Goal: Task Accomplishment & Management: Use online tool/utility

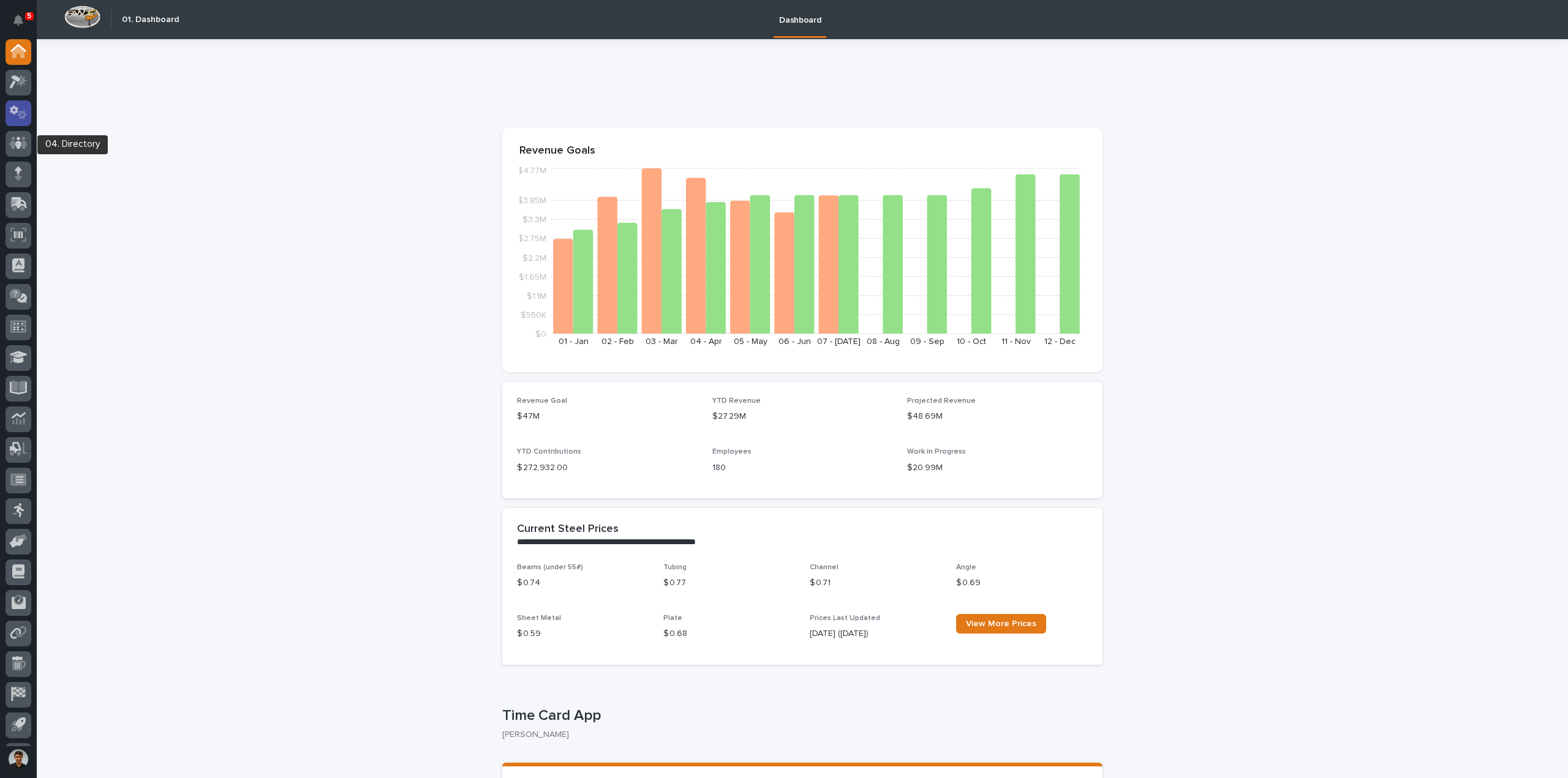
click at [17, 106] on icon at bounding box center [18, 112] width 17 height 15
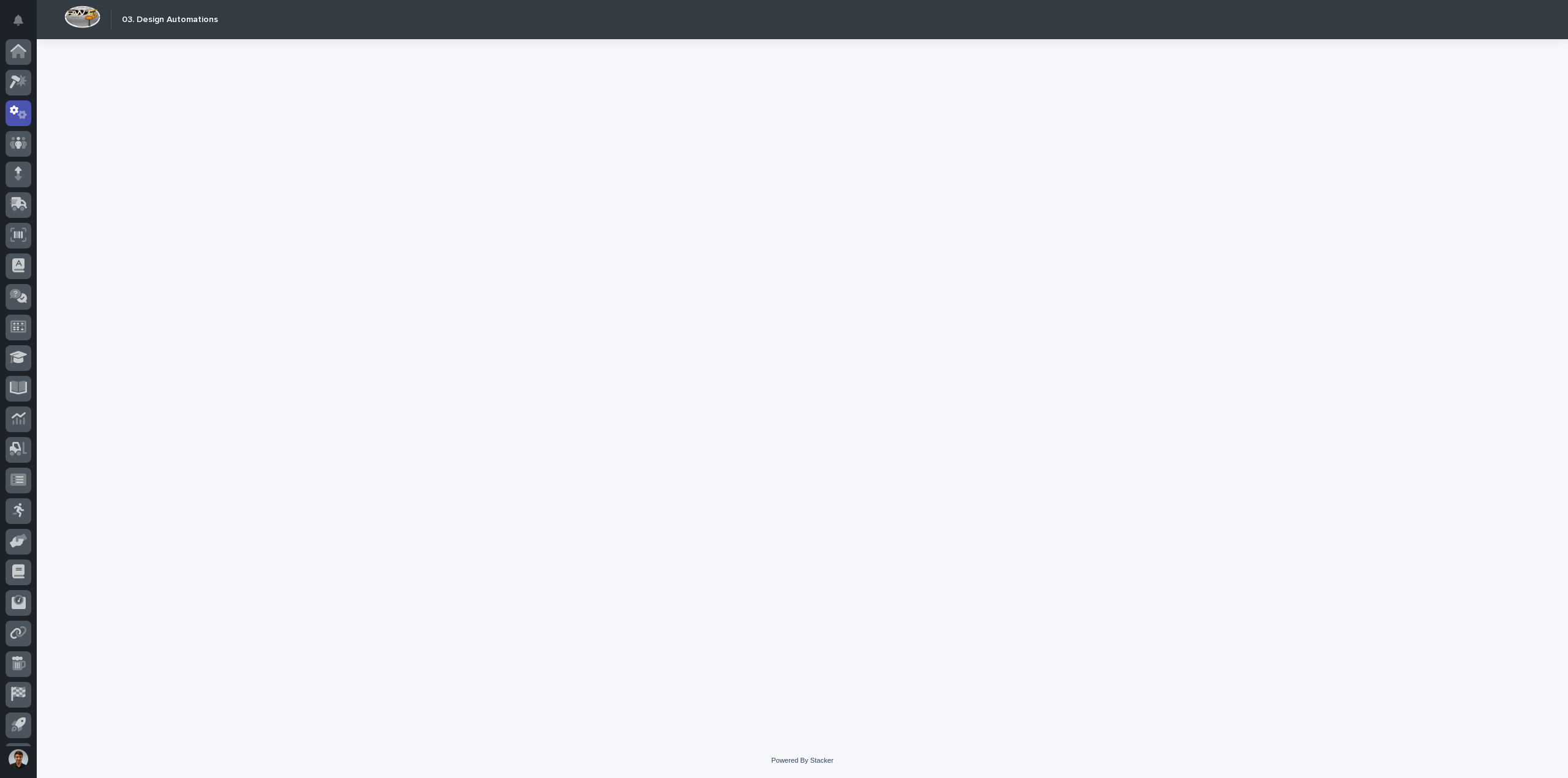
scroll to position [27, 0]
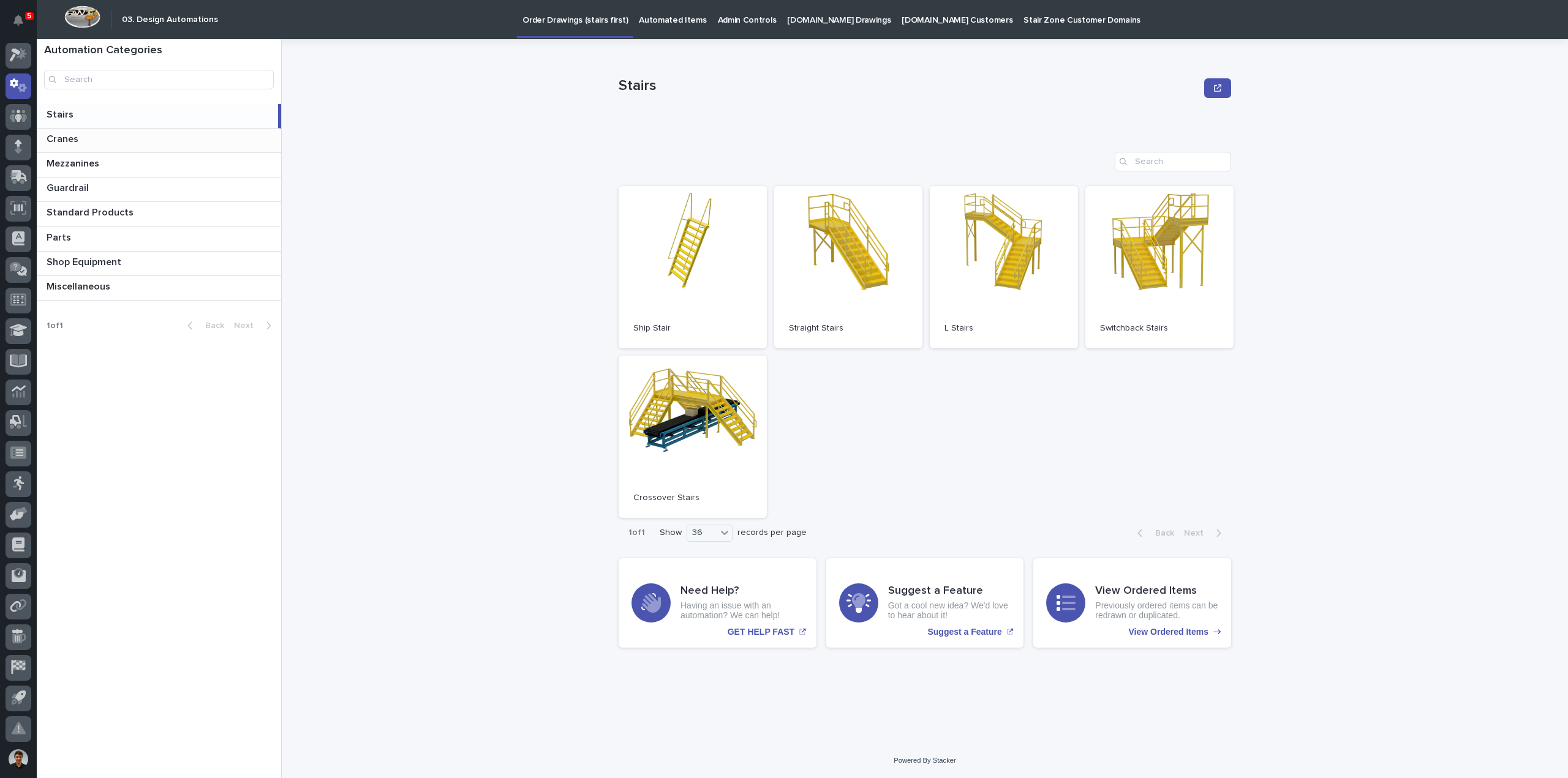
click at [120, 144] on p at bounding box center [161, 139] width 229 height 12
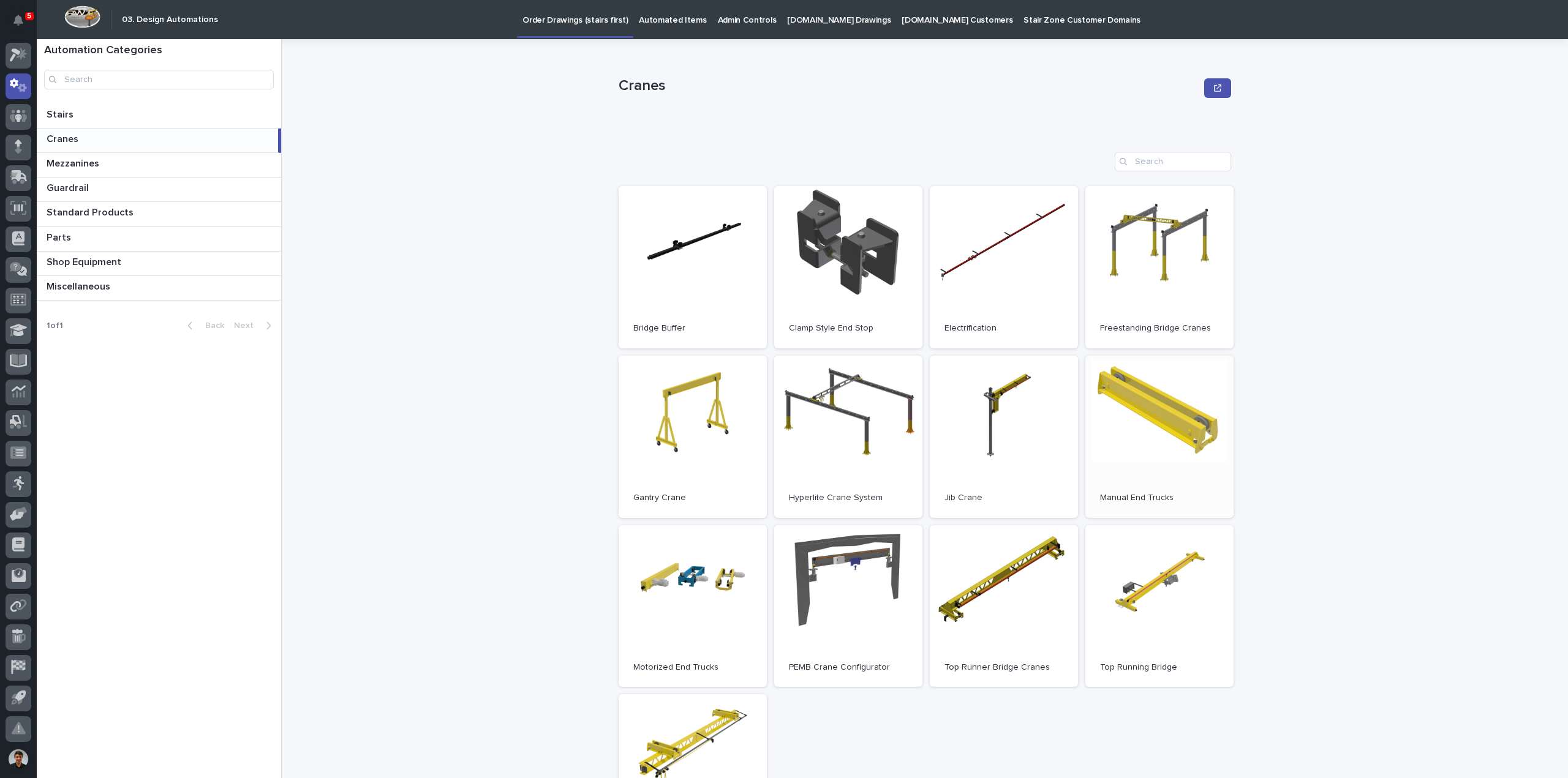
click at [1142, 417] on link "Open" at bounding box center [1159, 436] width 149 height 162
click at [715, 578] on link "Open" at bounding box center [693, 606] width 149 height 162
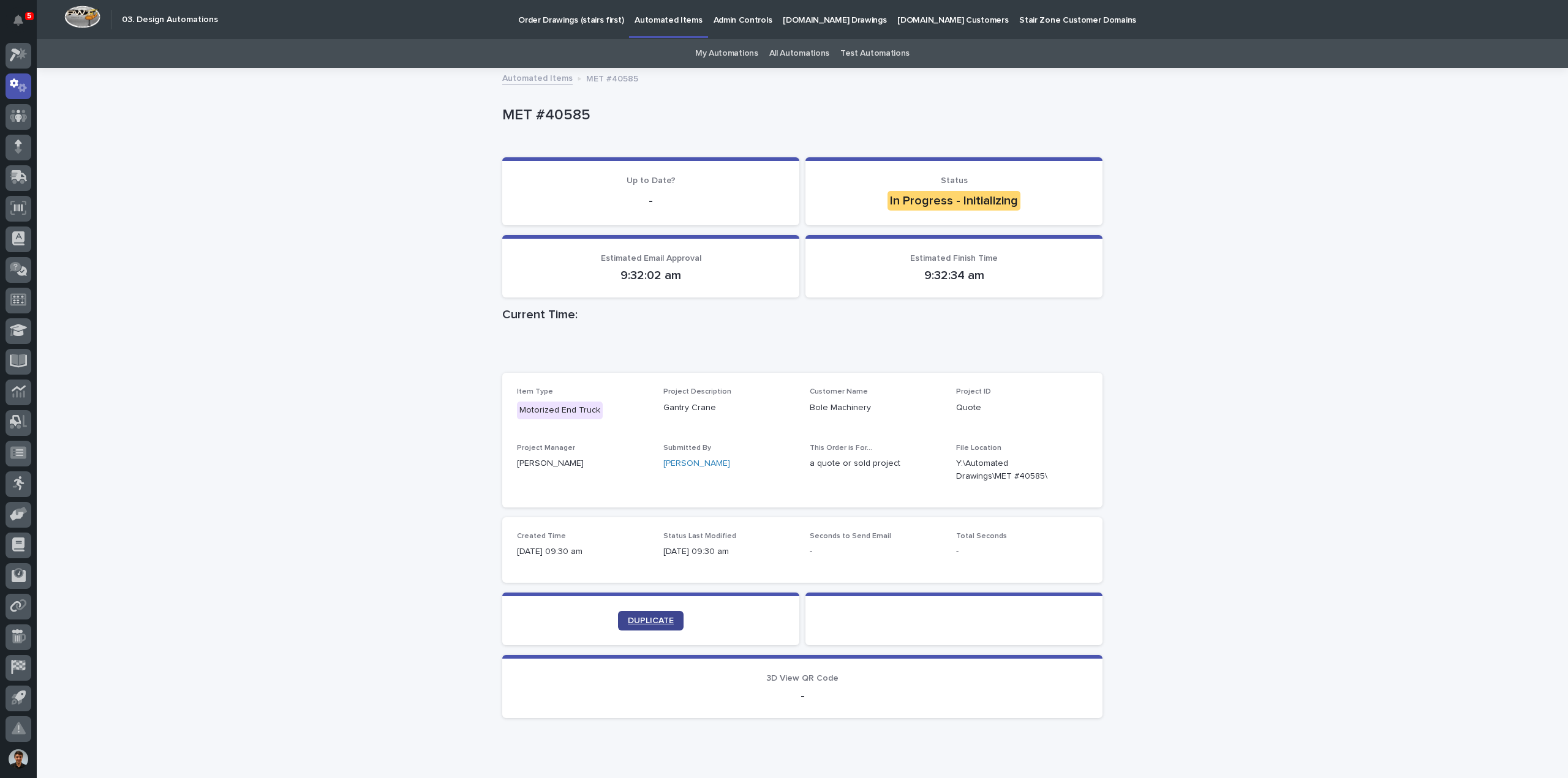
click at [666, 624] on span "DUPLICATE" at bounding box center [650, 621] width 46 height 9
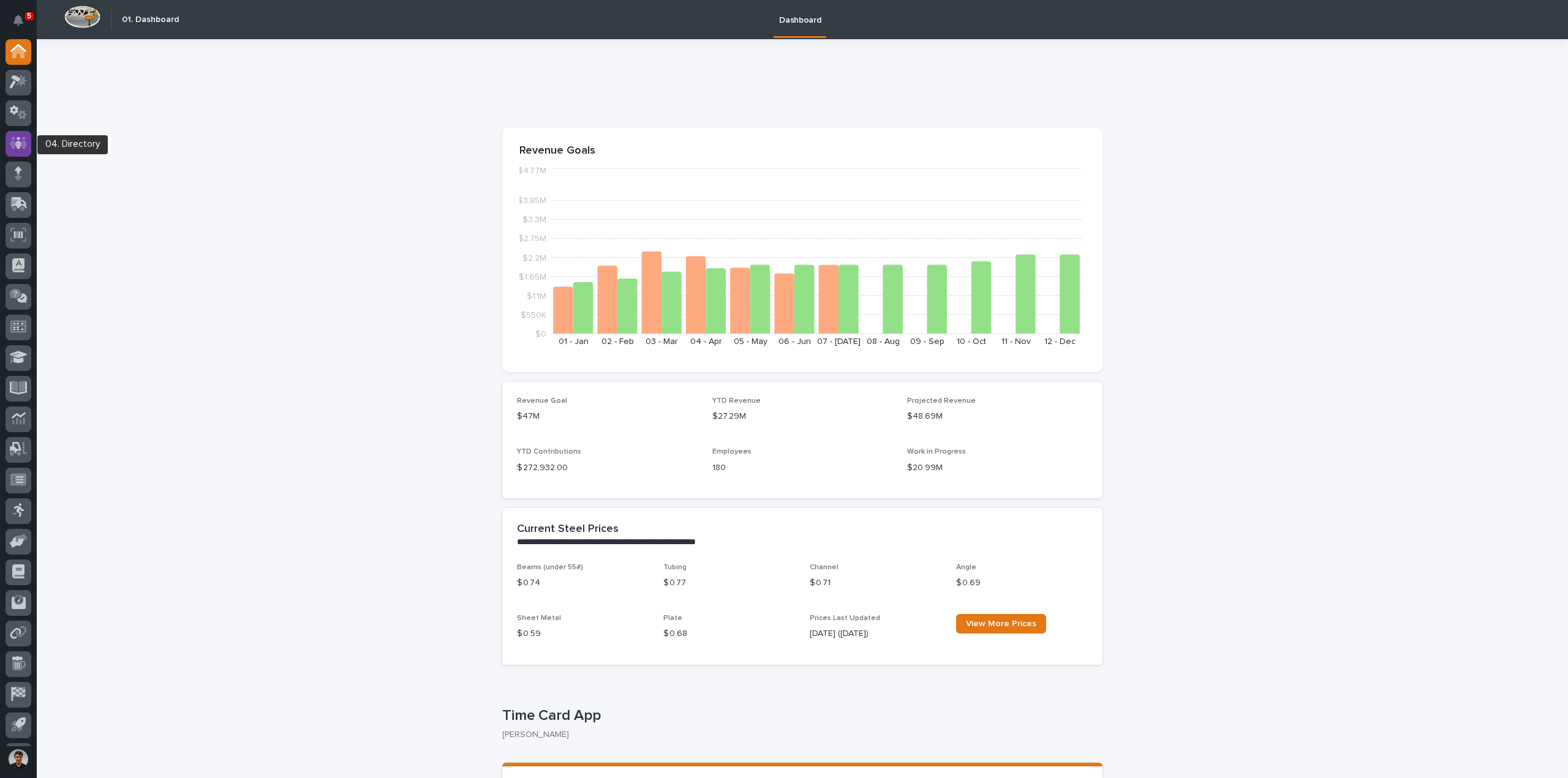
click at [28, 136] on div at bounding box center [18, 144] width 25 height 25
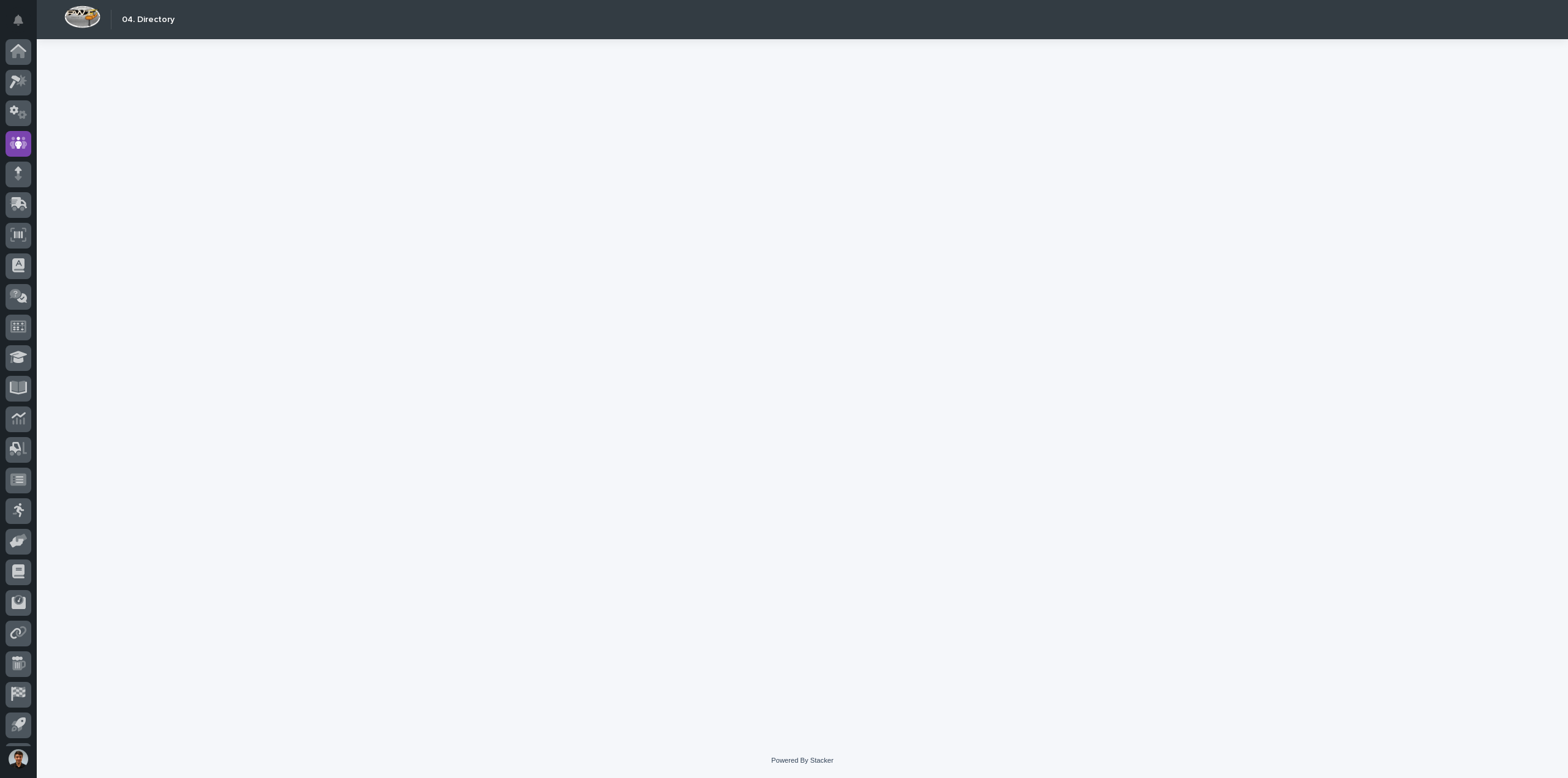
scroll to position [27, 0]
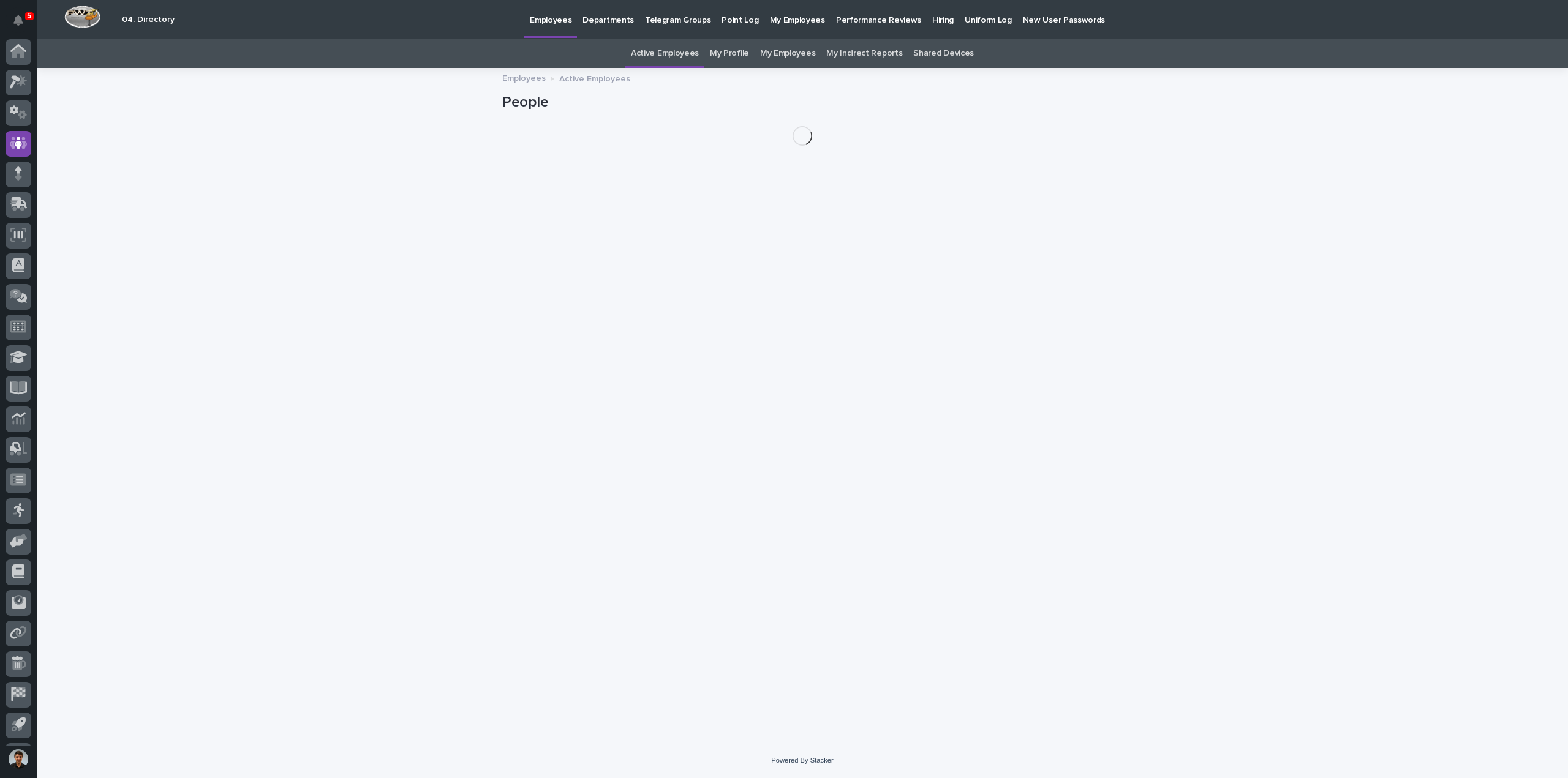
scroll to position [27, 0]
click at [879, 22] on p "Performance Reviews" at bounding box center [879, 13] width 85 height 25
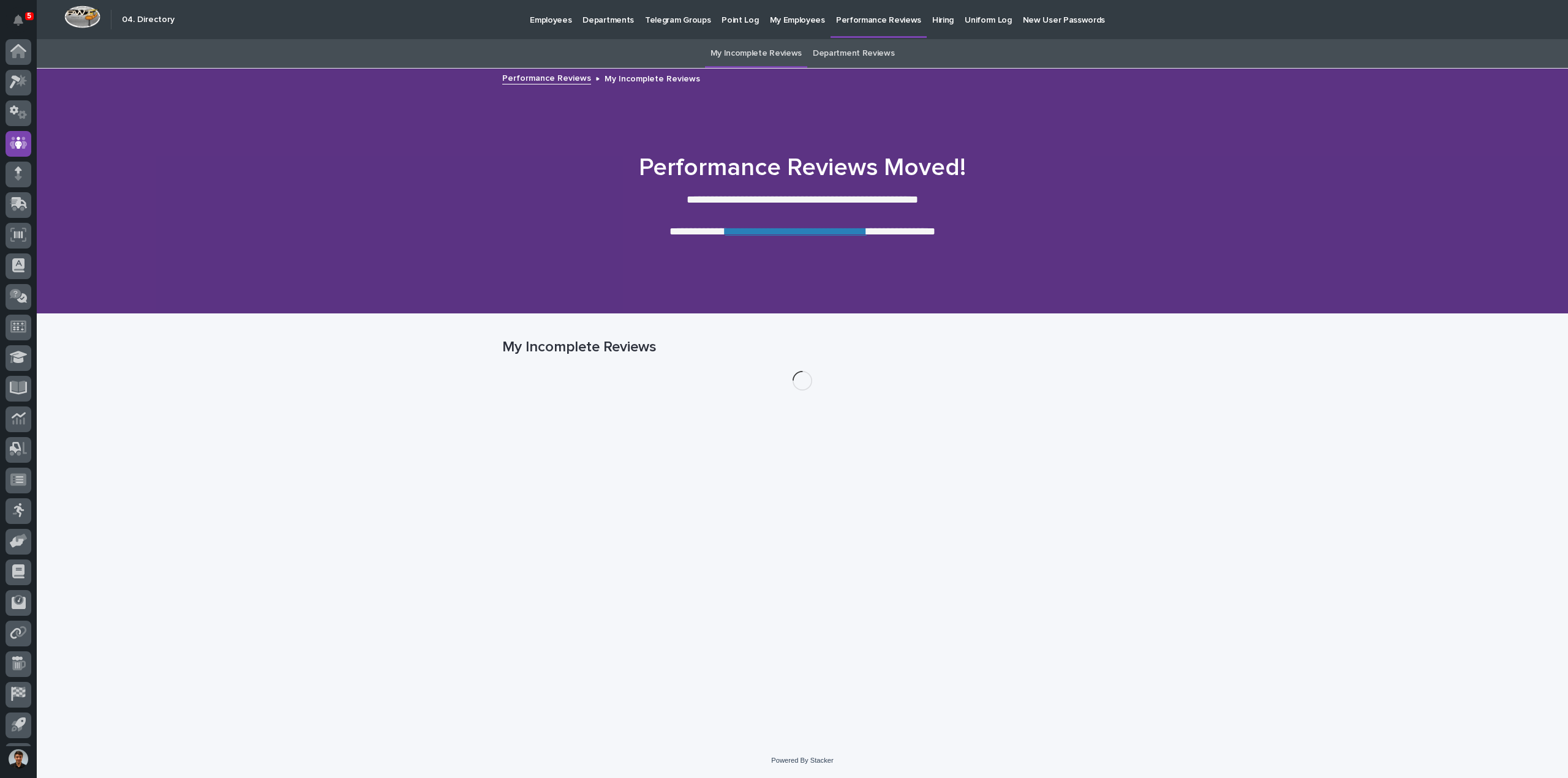
scroll to position [27, 0]
click at [933, 18] on p "Hiring" at bounding box center [943, 13] width 21 height 25
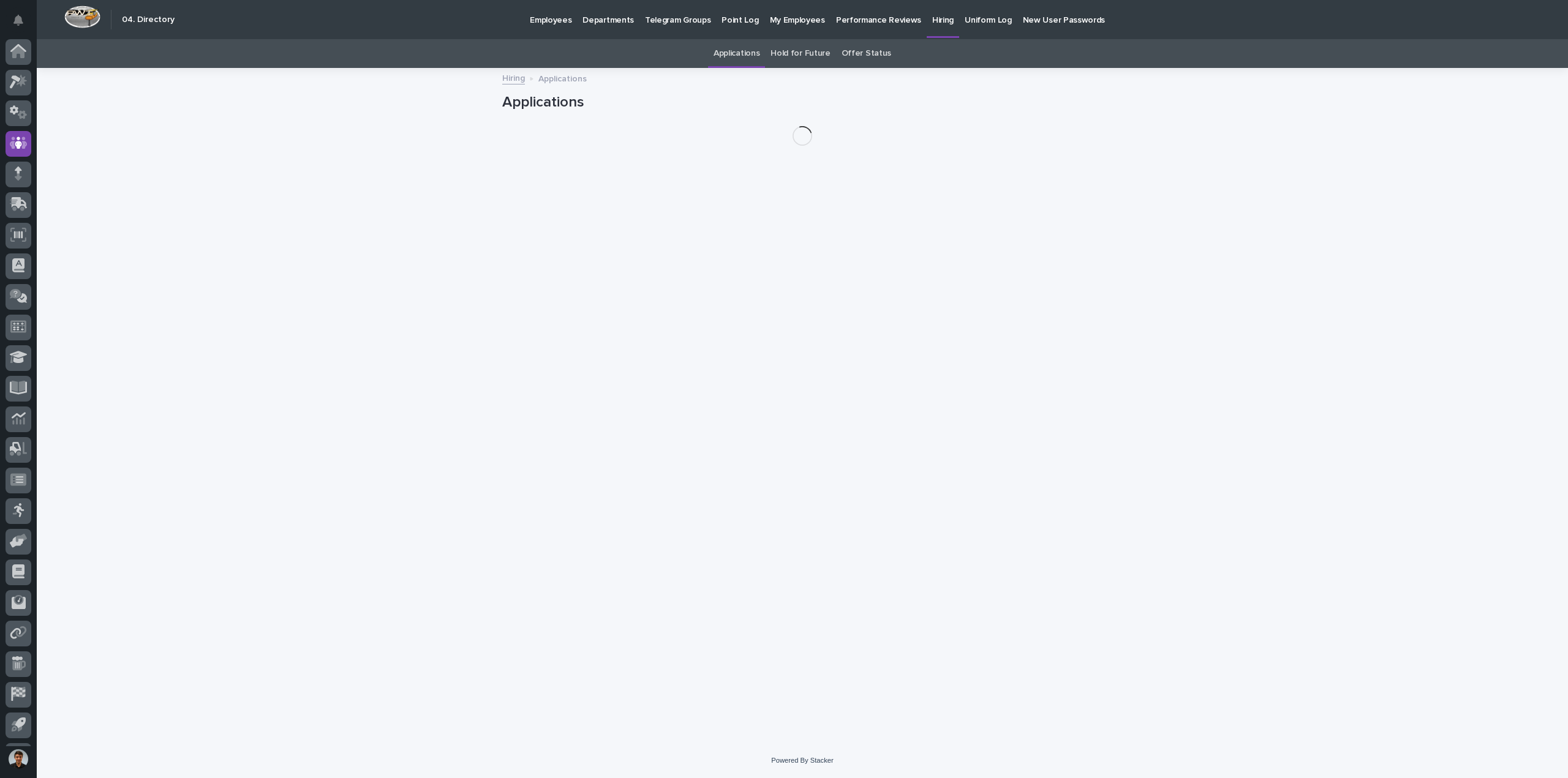
scroll to position [27, 0]
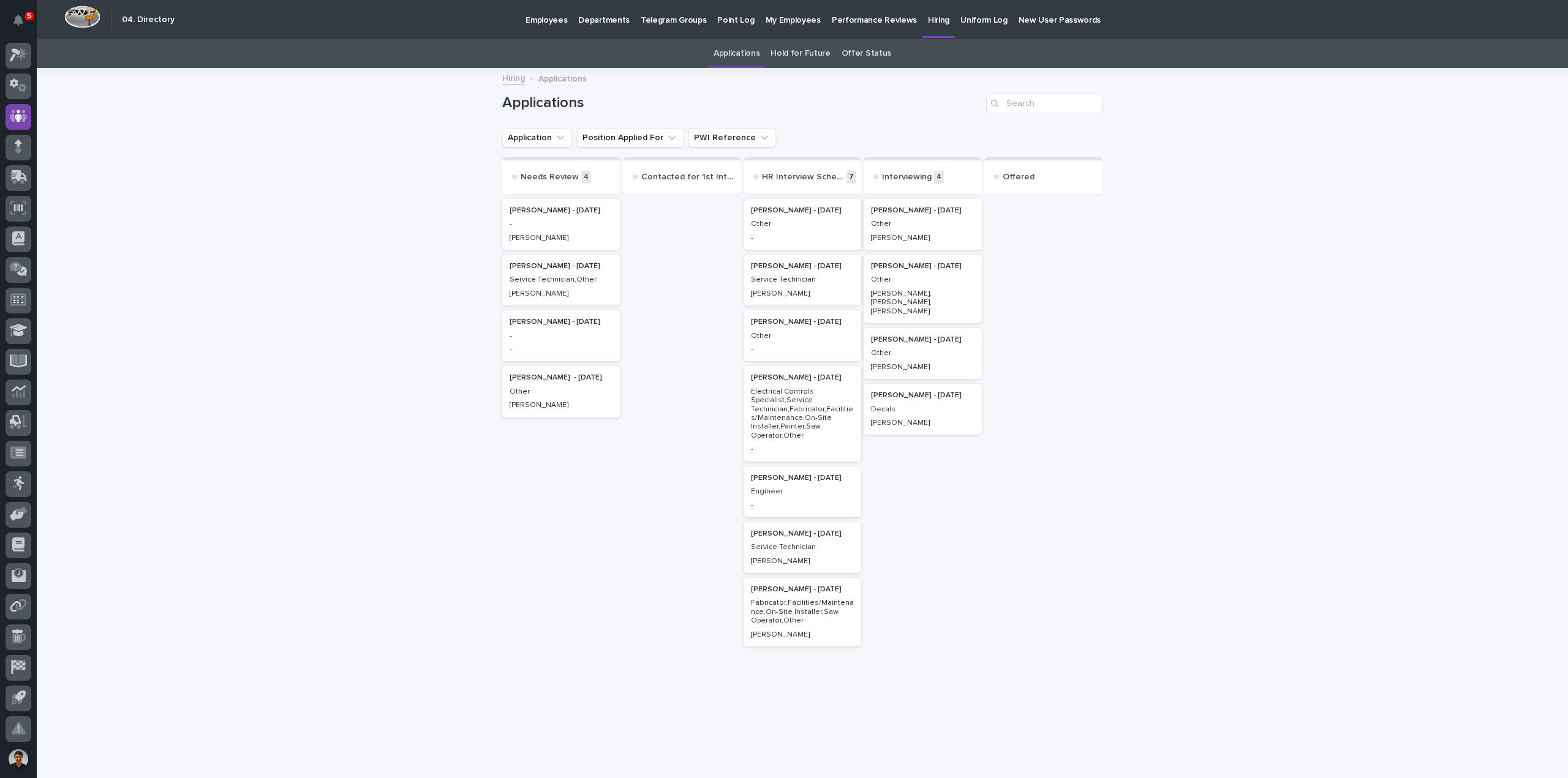
click at [550, 17] on p "Employees" at bounding box center [546, 13] width 42 height 25
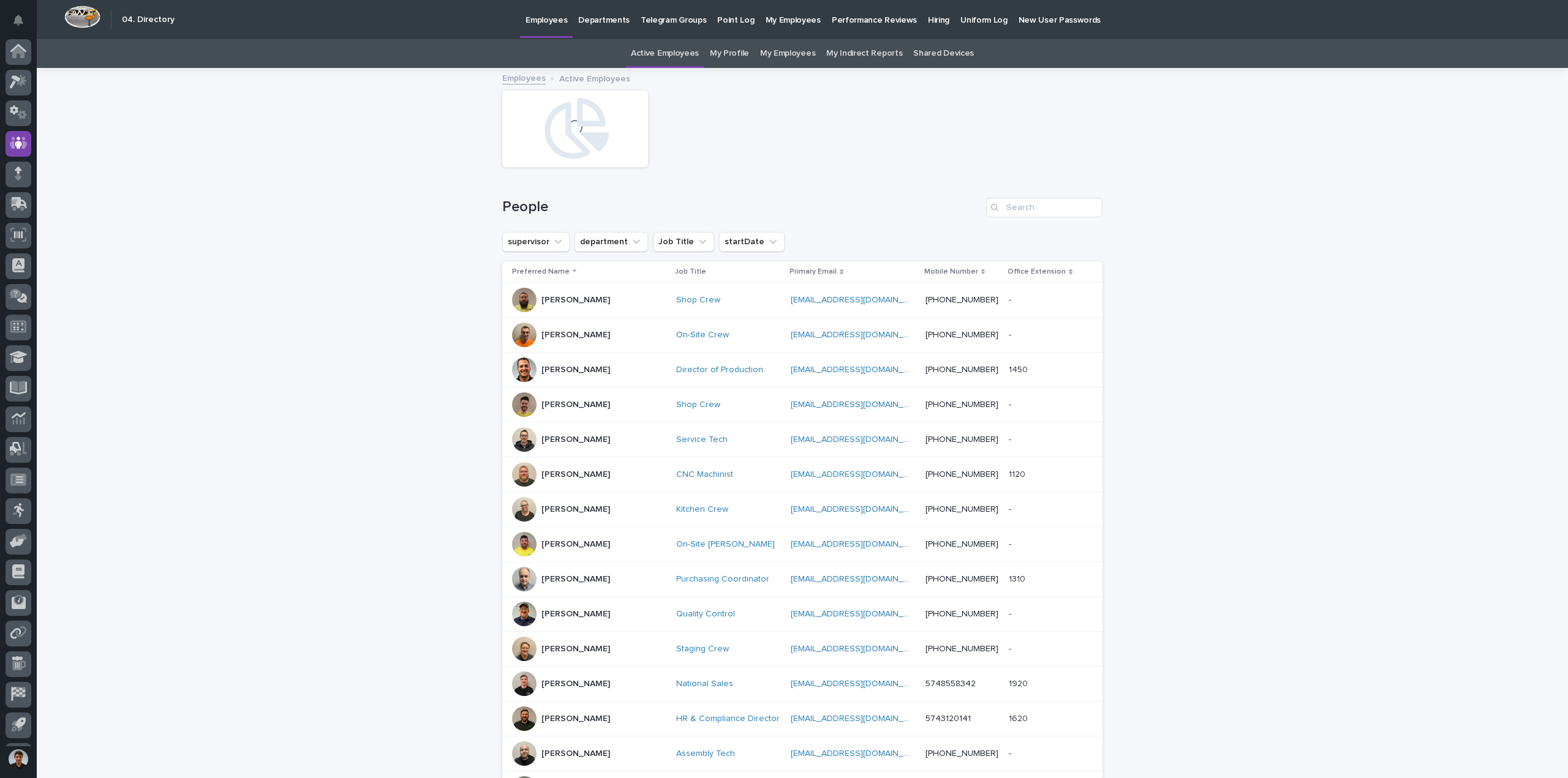
scroll to position [27, 0]
click at [728, 53] on link "My Profile" at bounding box center [730, 53] width 39 height 29
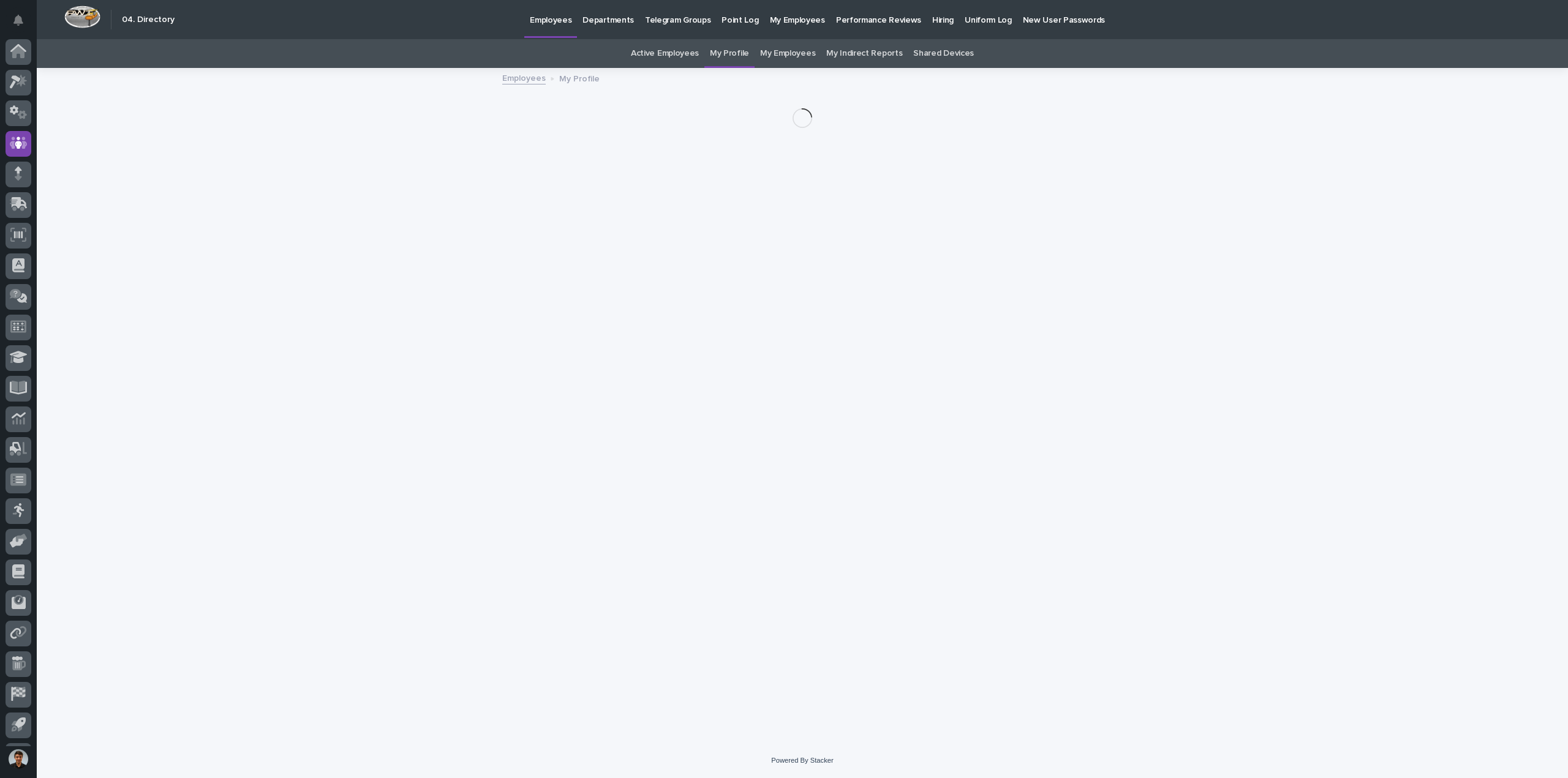
scroll to position [27, 0]
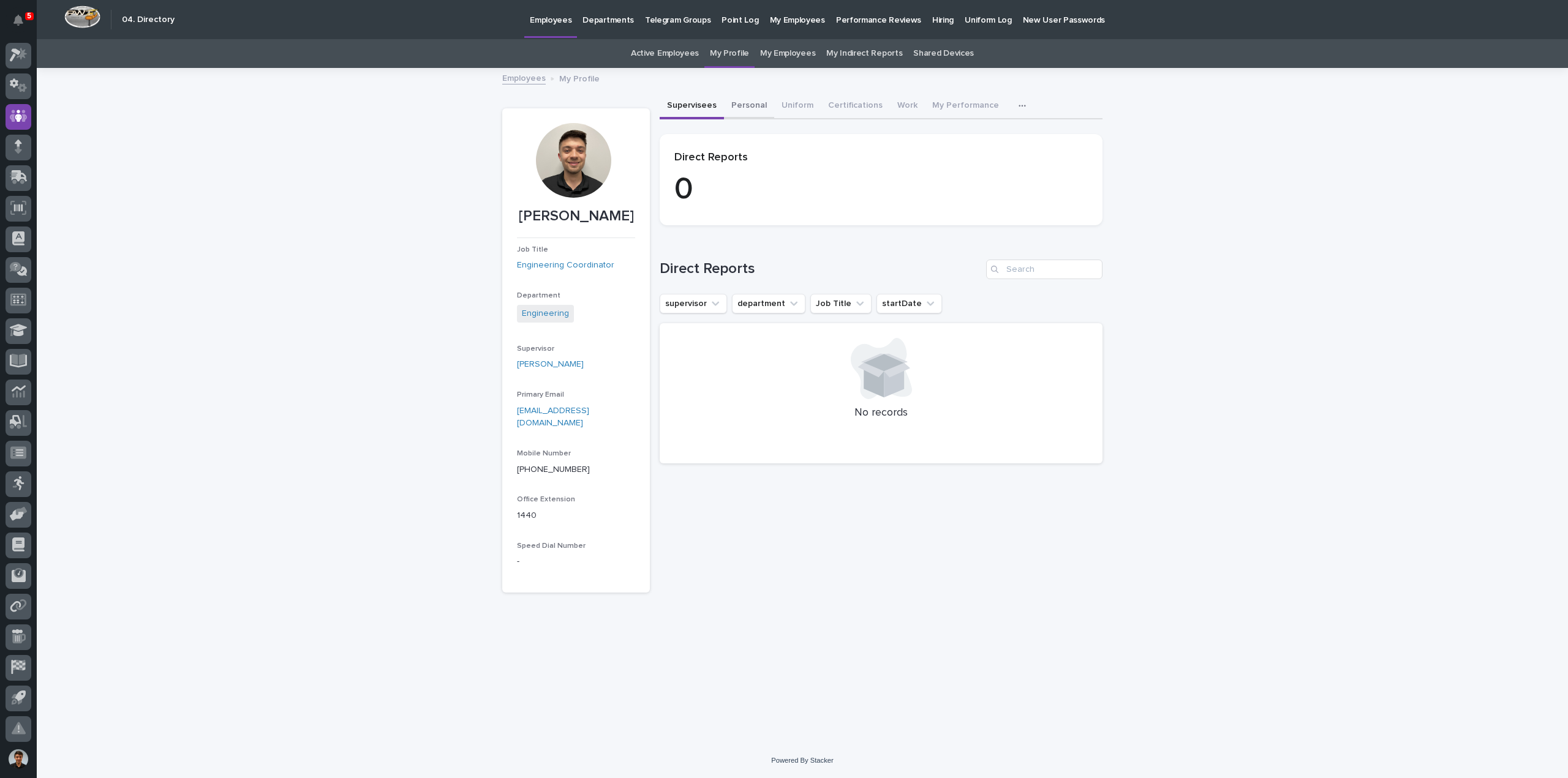
click at [752, 106] on button "Personal" at bounding box center [749, 106] width 51 height 25
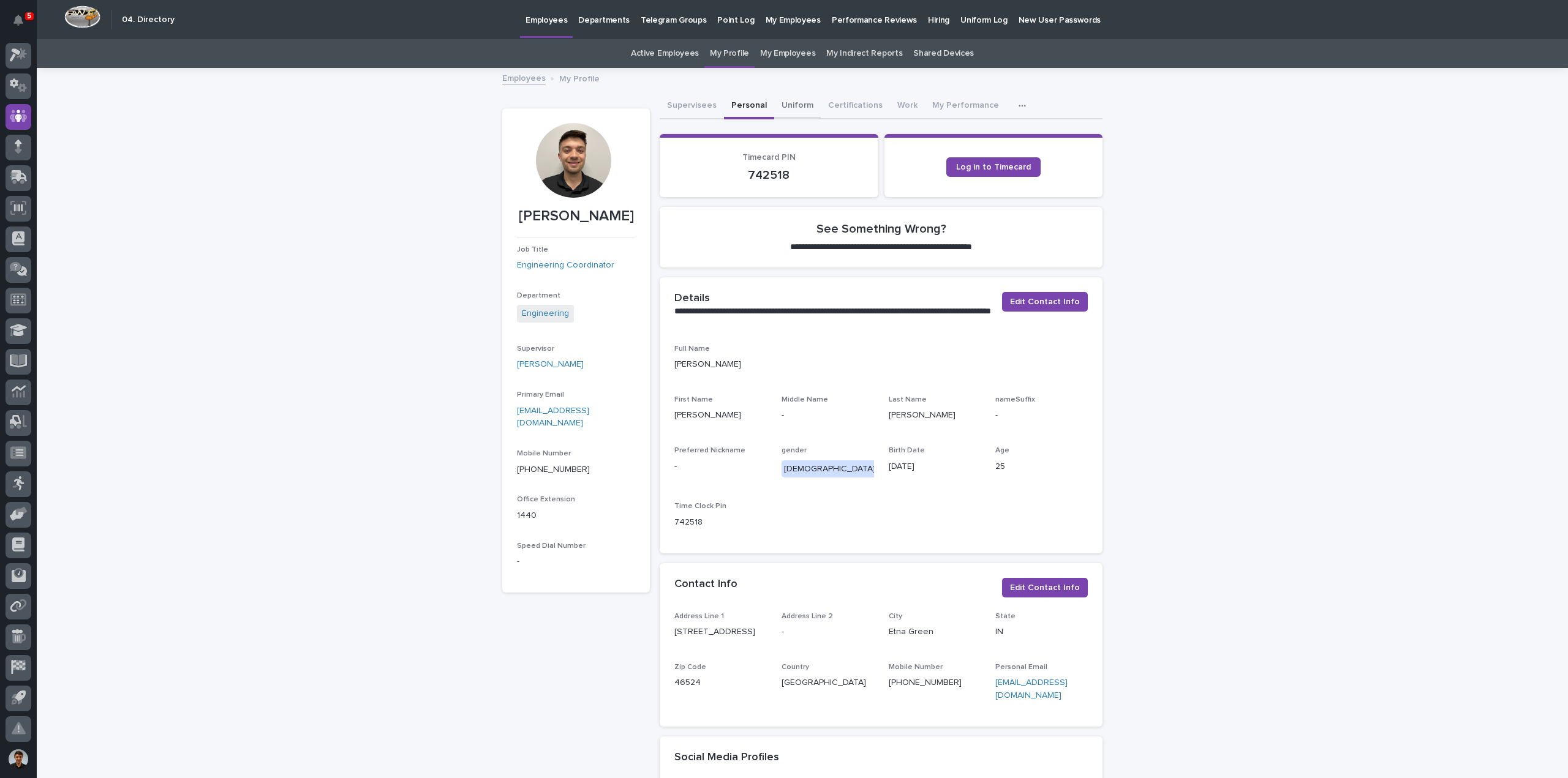
click at [787, 98] on button "Uniform" at bounding box center [798, 106] width 47 height 25
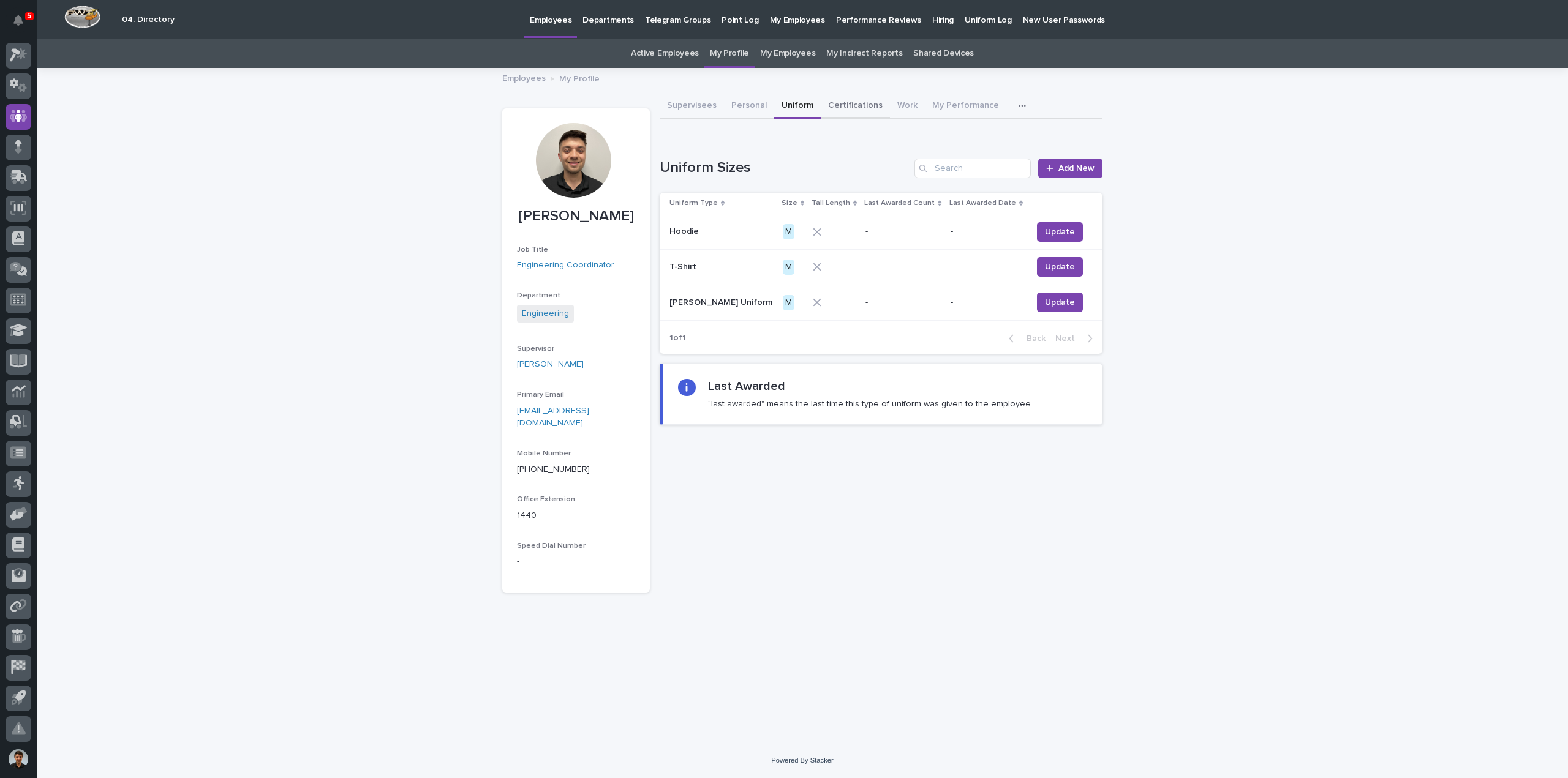
click at [833, 106] on button "Certifications" at bounding box center [855, 106] width 69 height 25
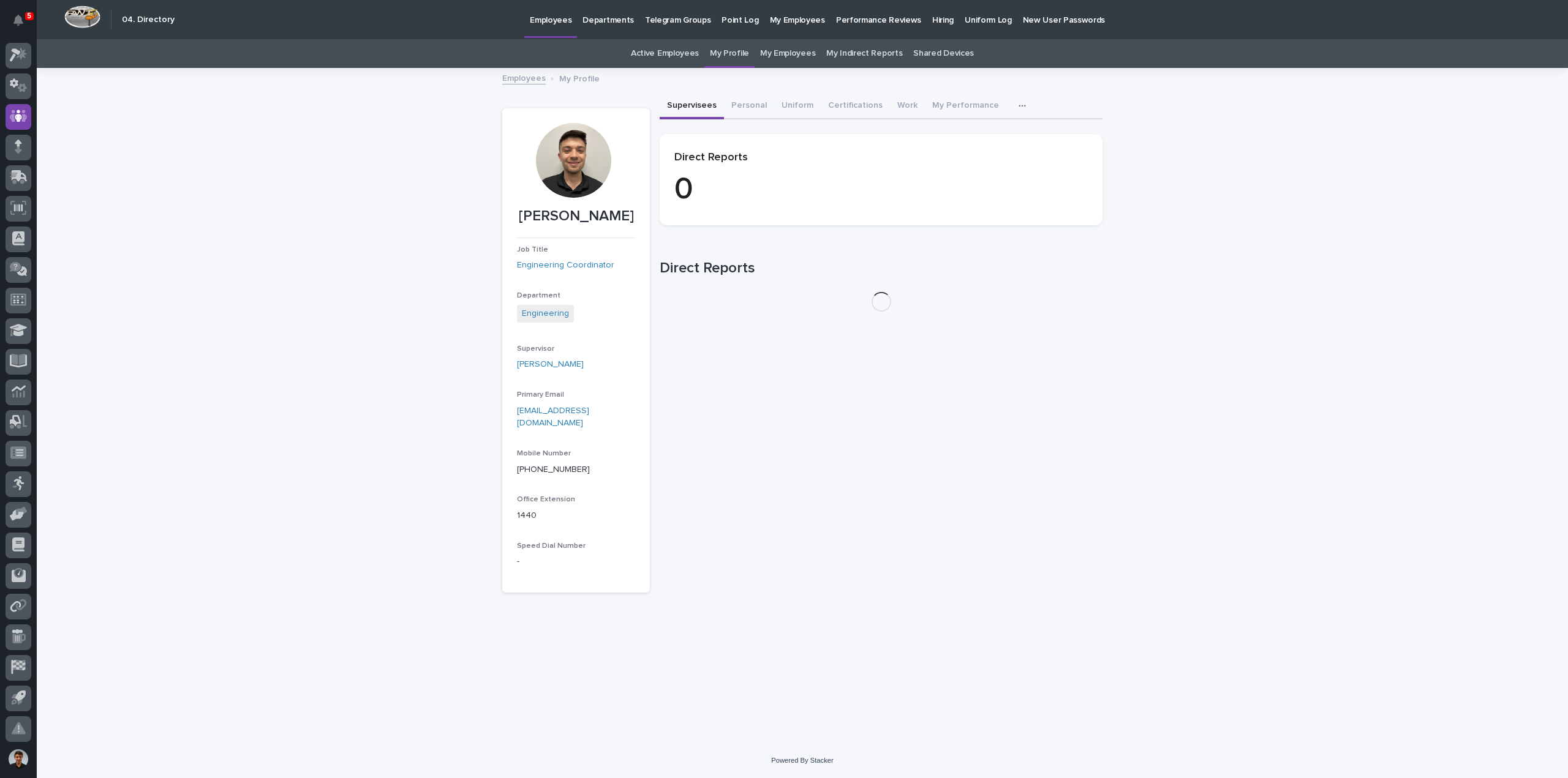
click at [694, 107] on button "Supervisees" at bounding box center [692, 106] width 64 height 25
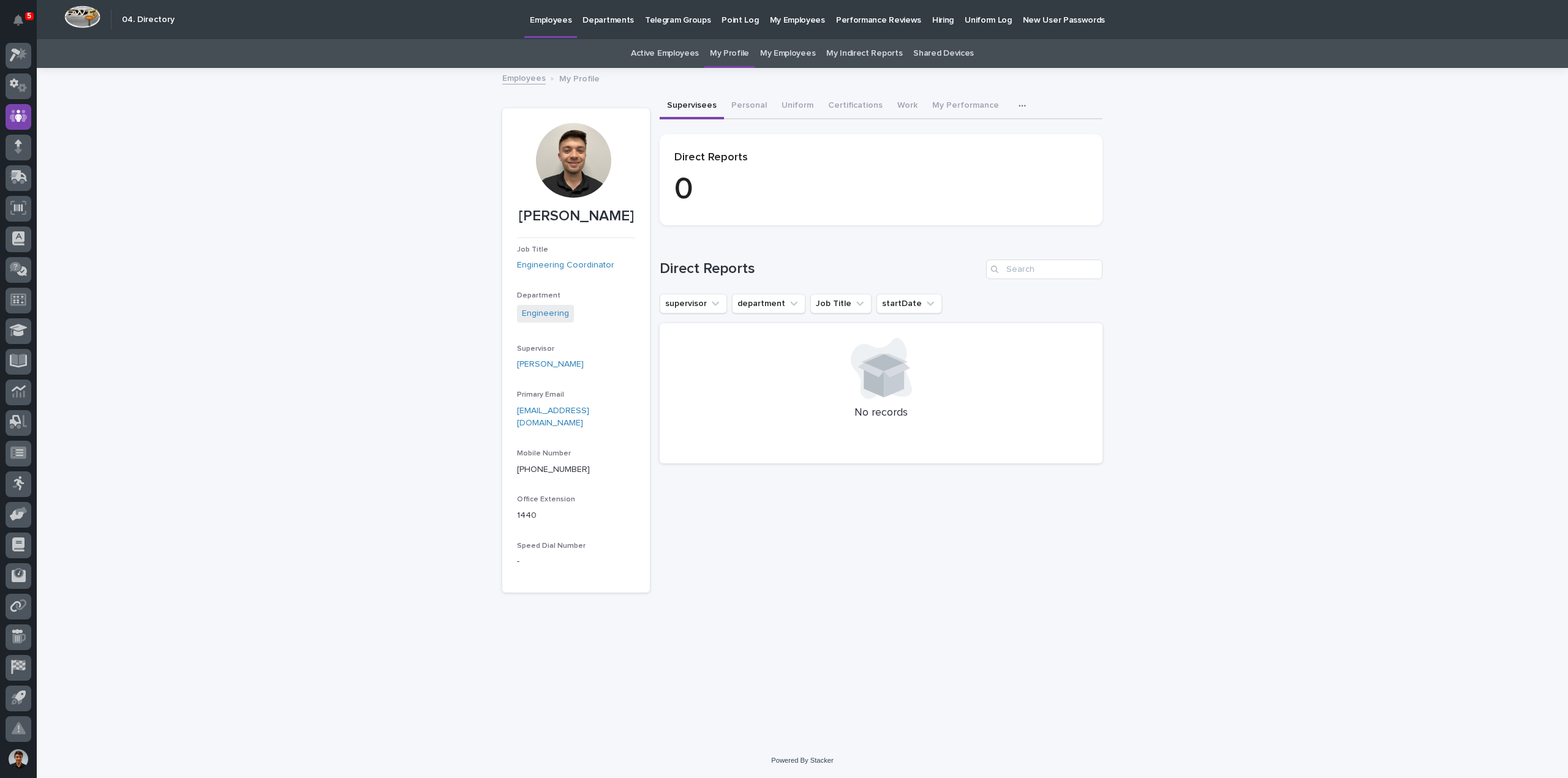
click at [800, 62] on link "My Employees" at bounding box center [787, 53] width 55 height 29
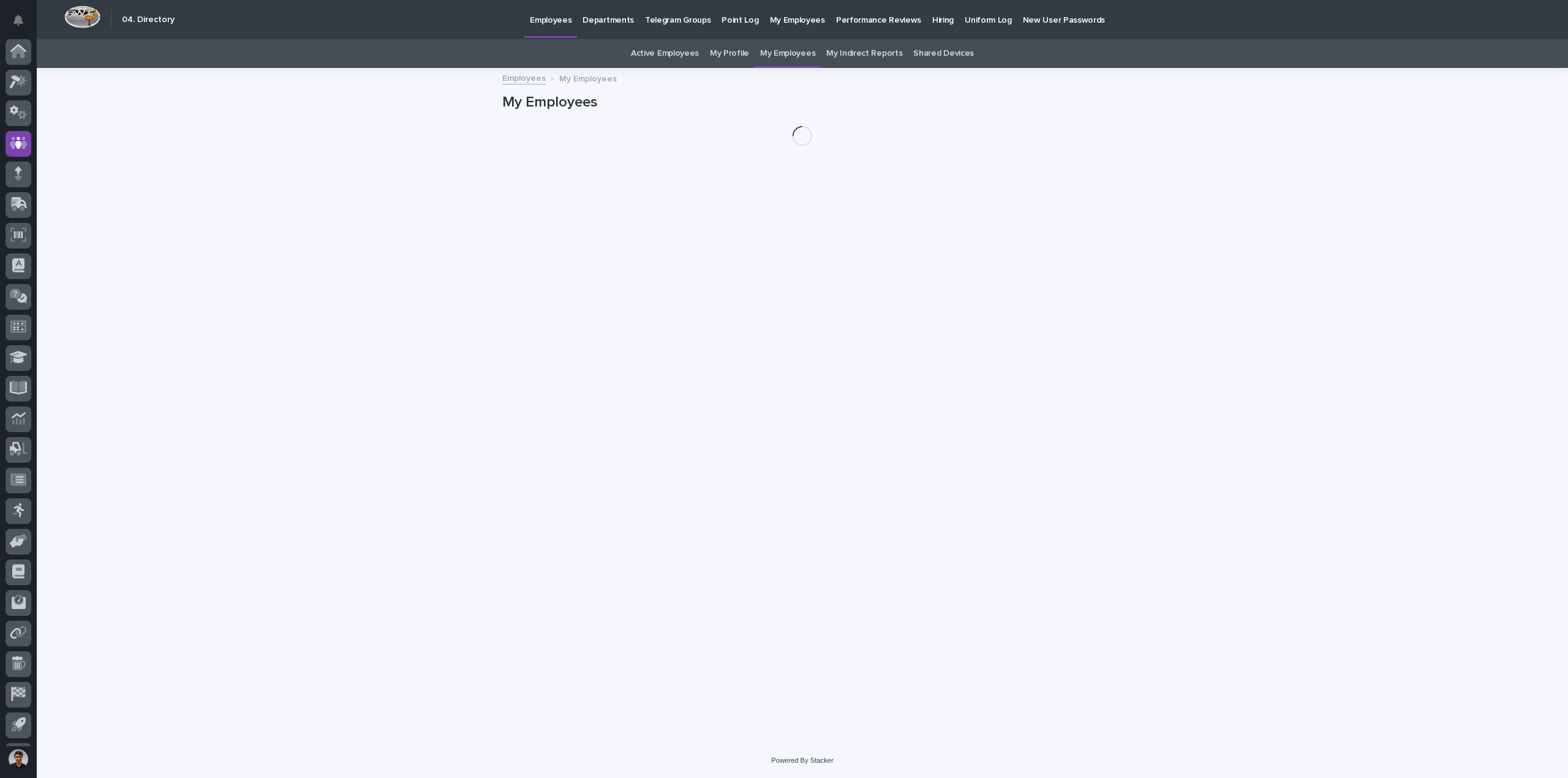
scroll to position [27, 0]
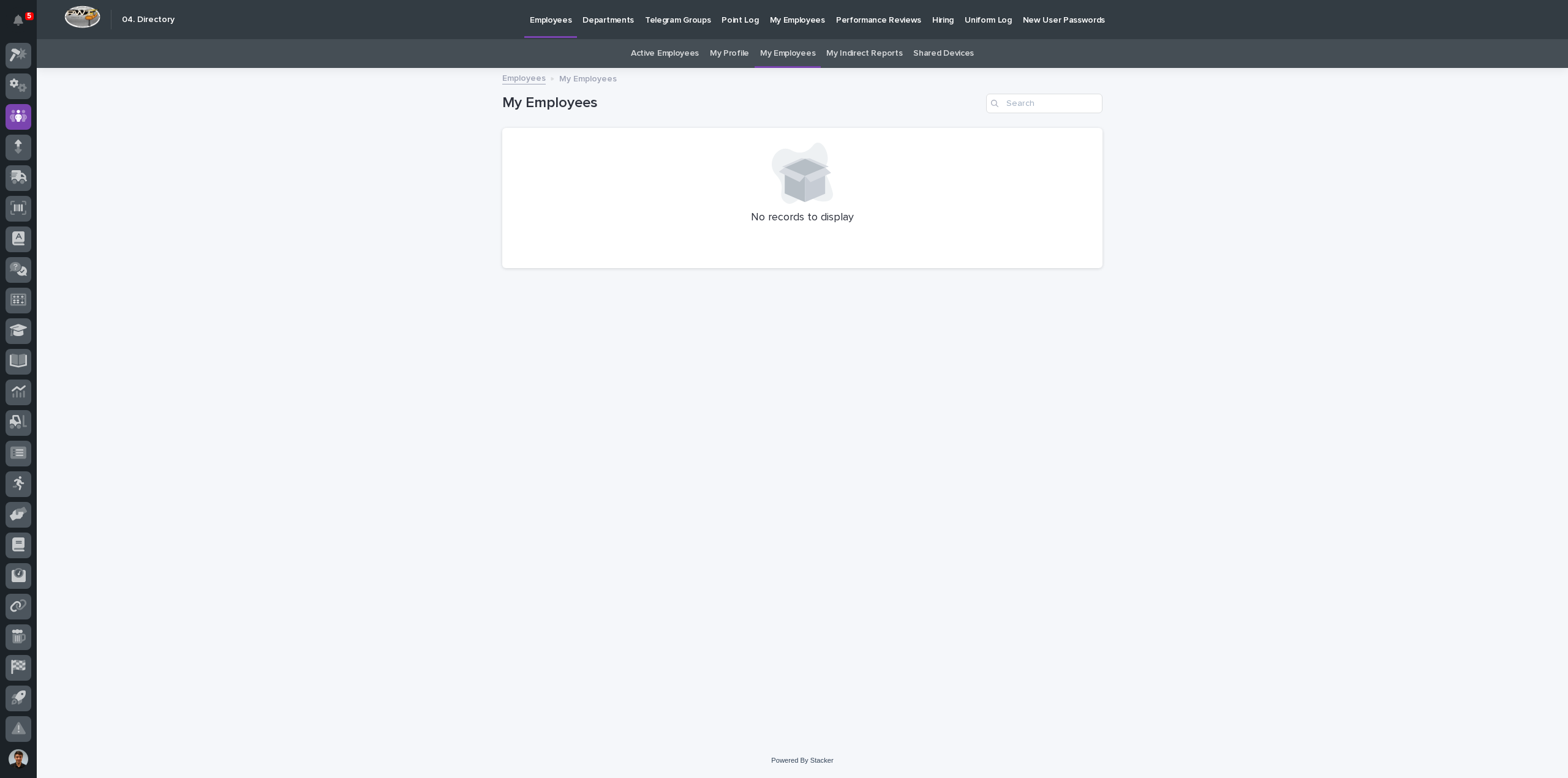
click at [861, 58] on link "My Indirect Reports" at bounding box center [864, 53] width 76 height 29
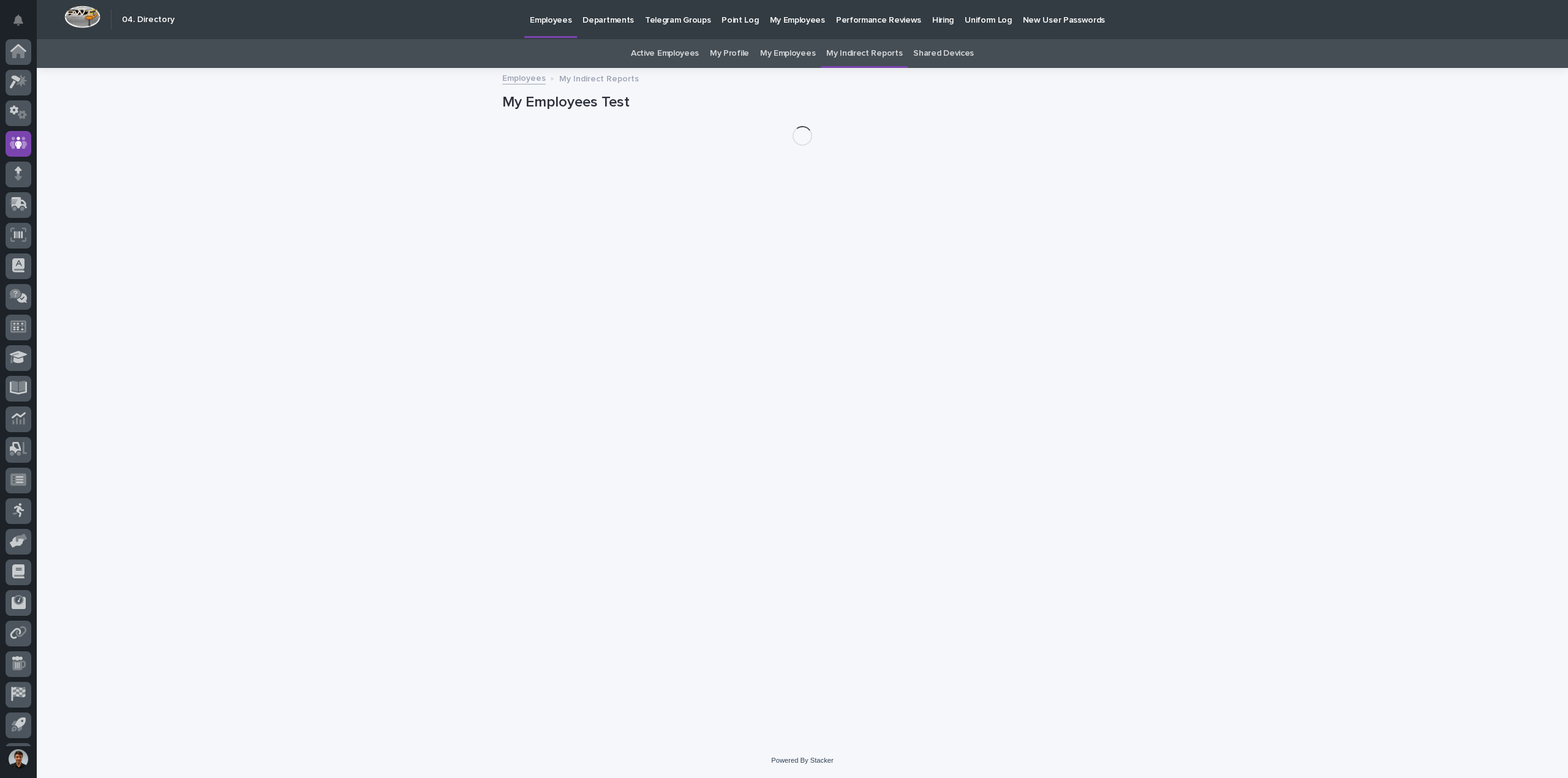
scroll to position [27, 0]
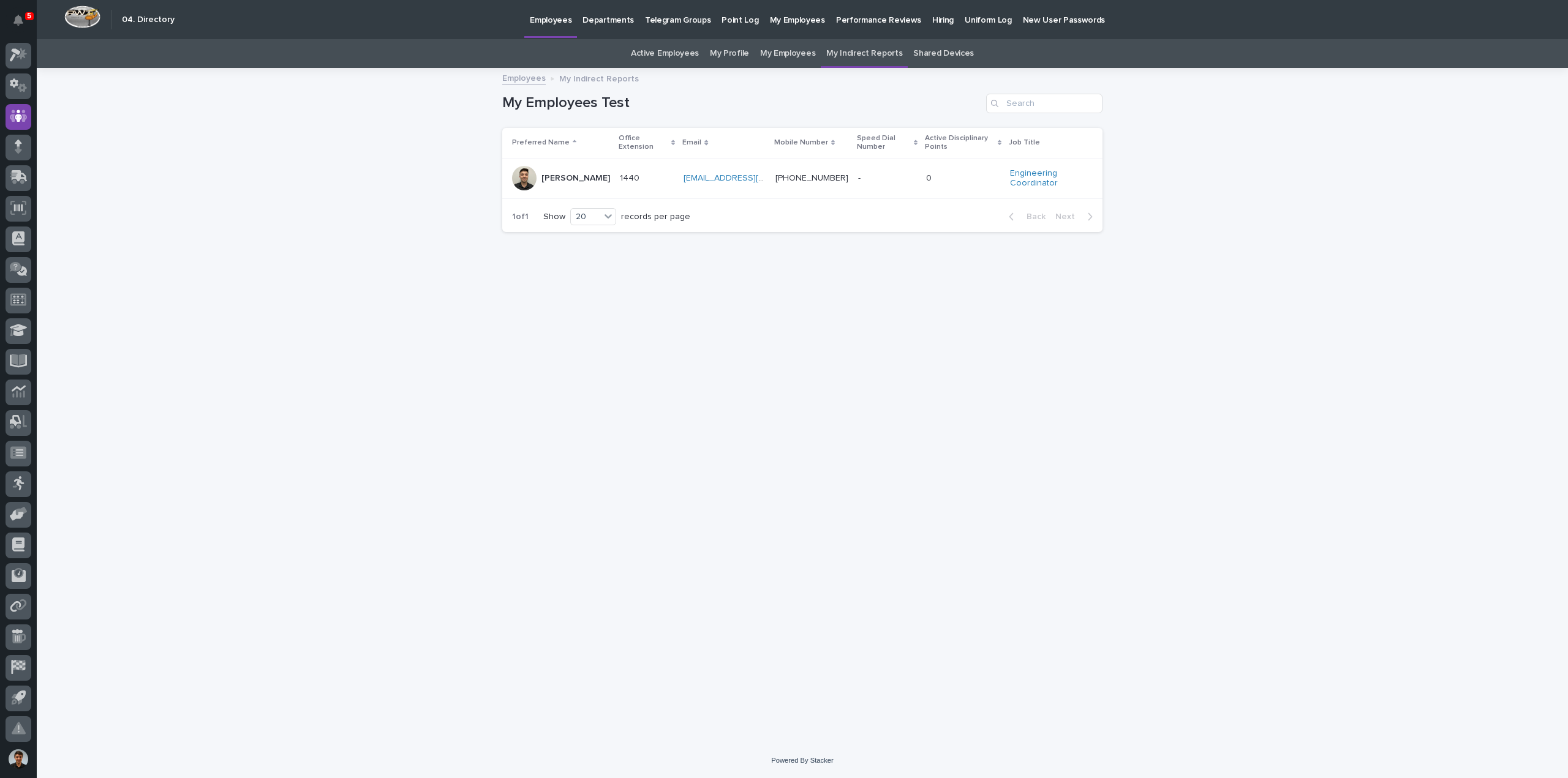
click at [940, 51] on link "Shared Devices" at bounding box center [943, 53] width 60 height 29
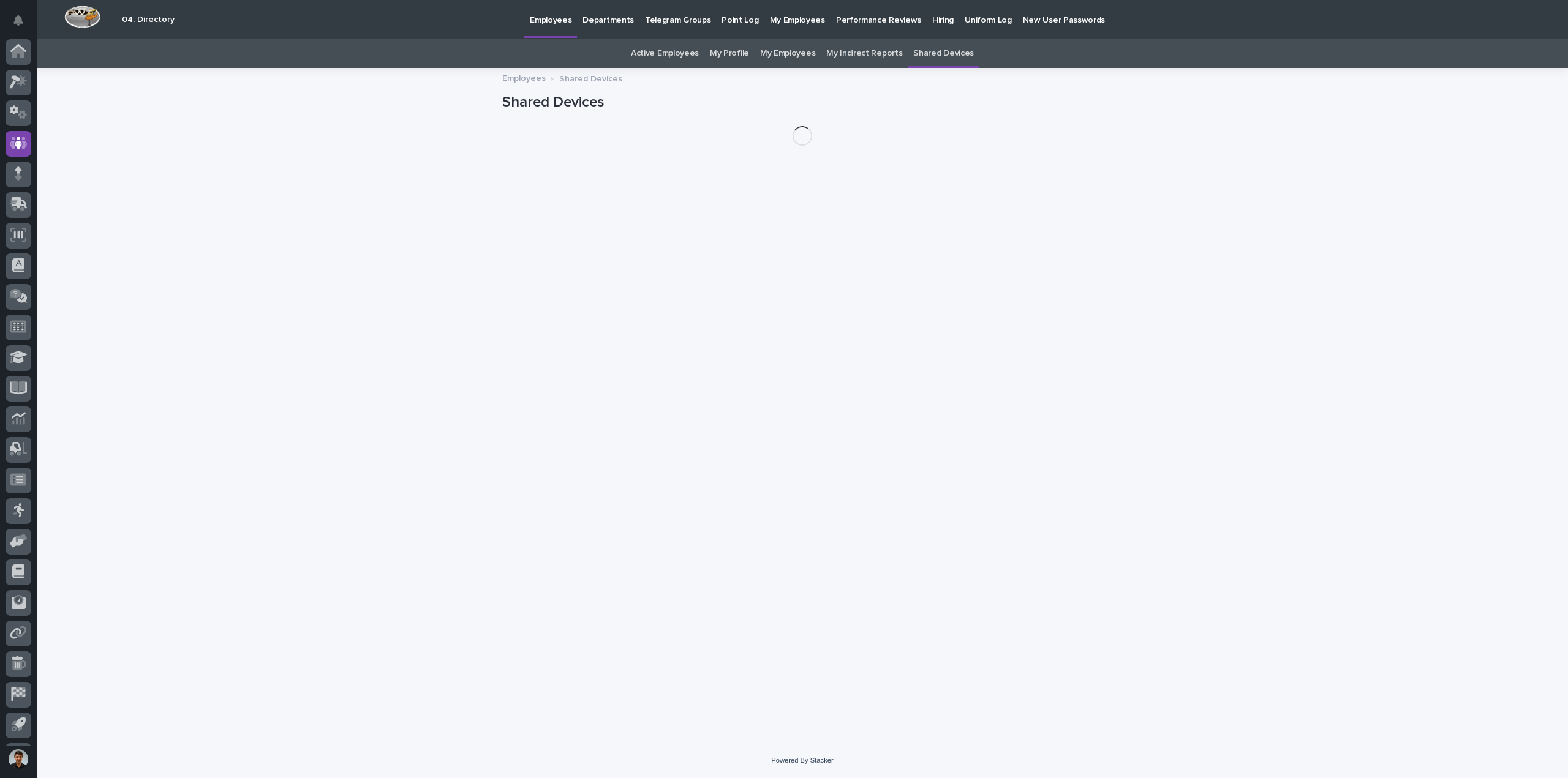
scroll to position [27, 0]
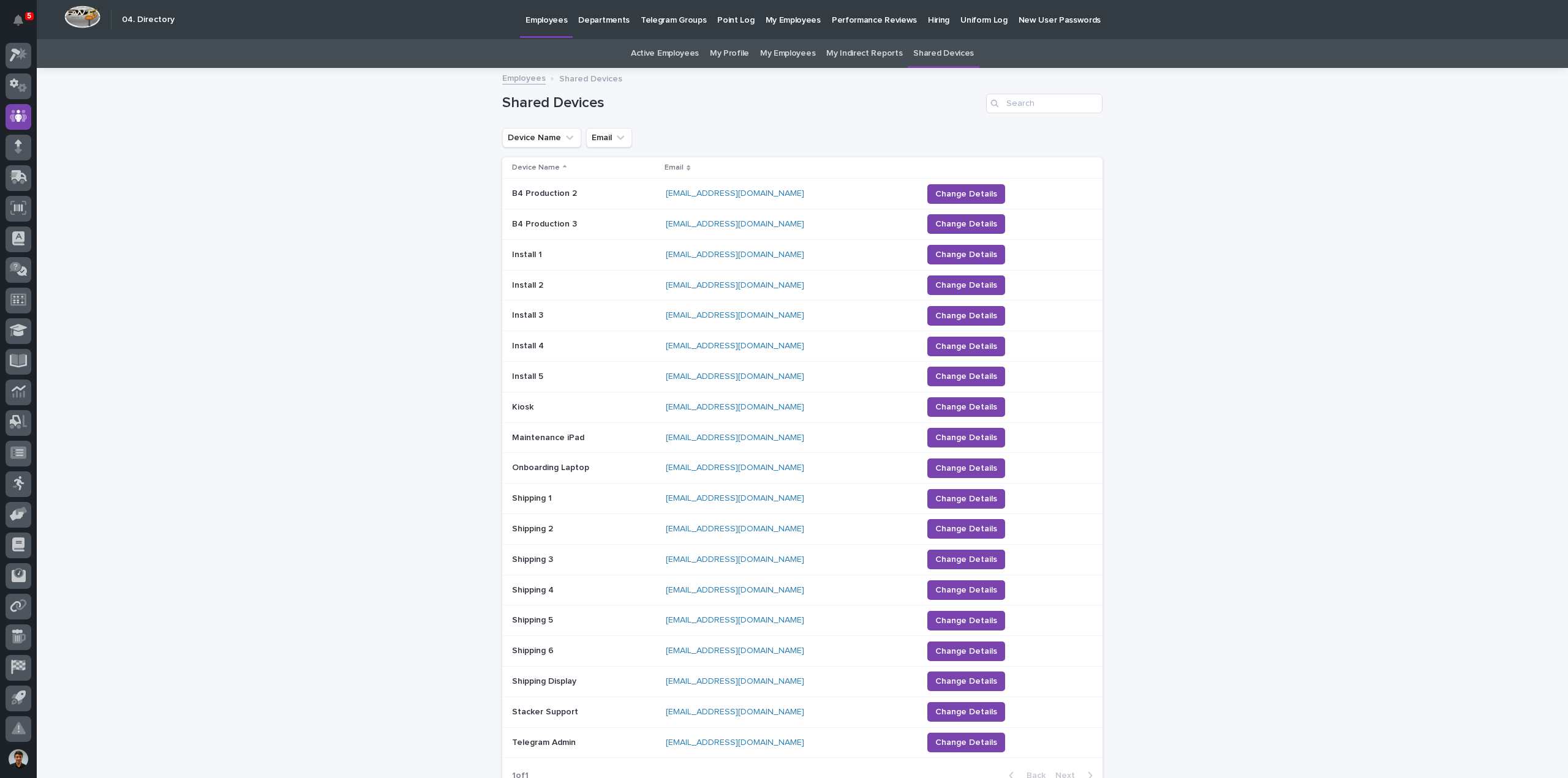
click at [677, 60] on link "Active Employees" at bounding box center [665, 53] width 68 height 29
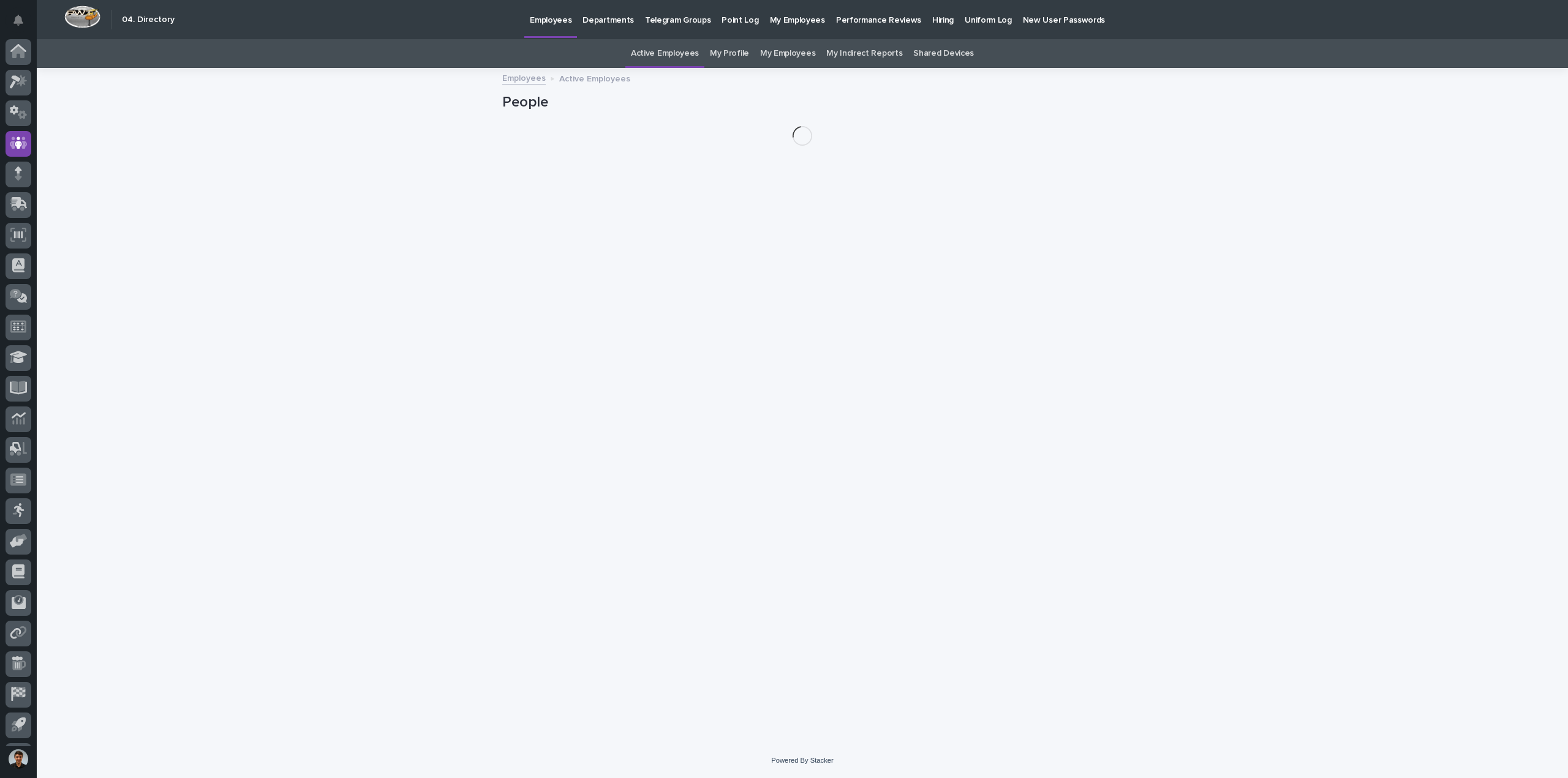
scroll to position [27, 0]
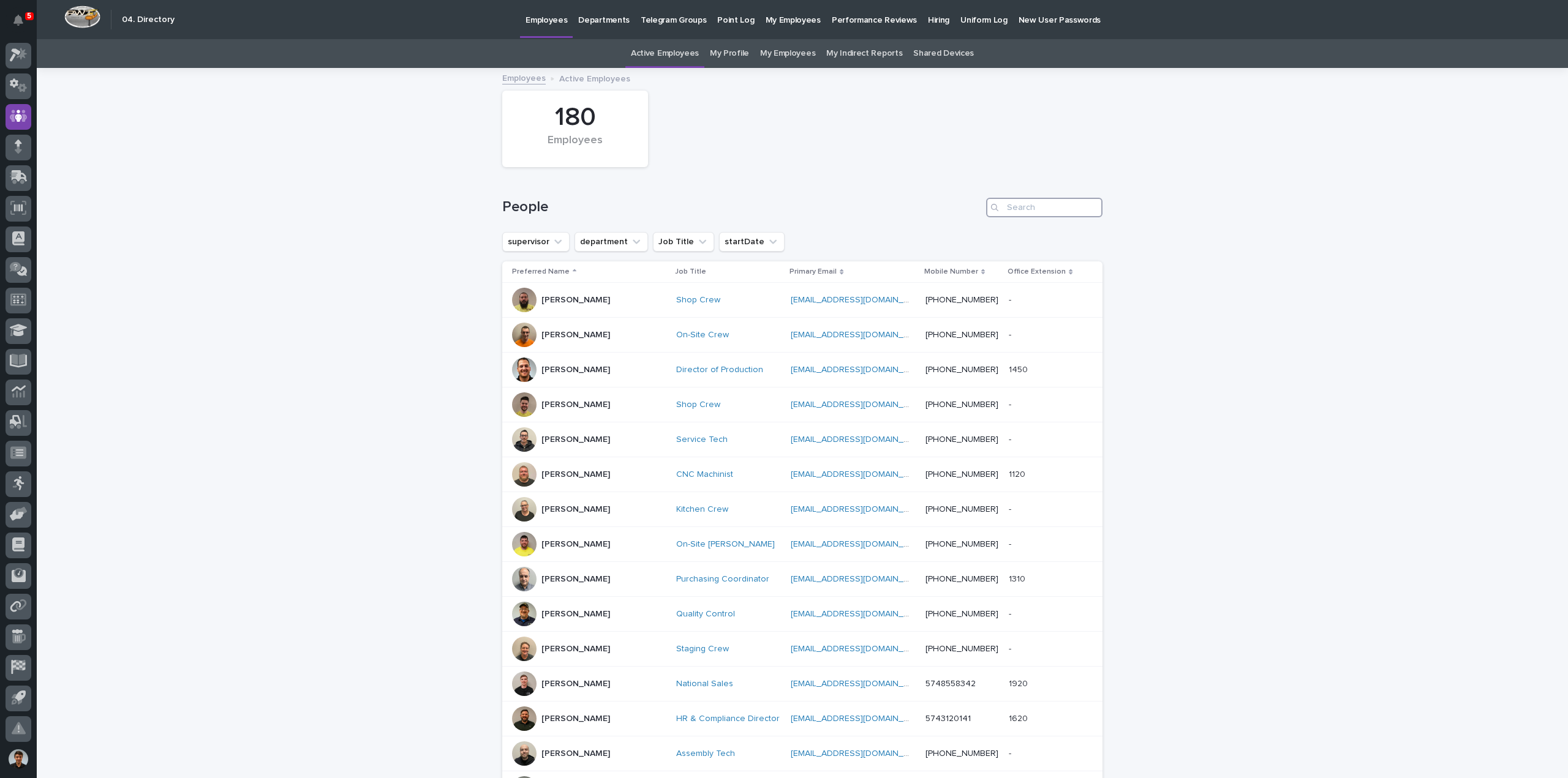
click at [1083, 209] on input "Search" at bounding box center [1044, 208] width 117 height 19
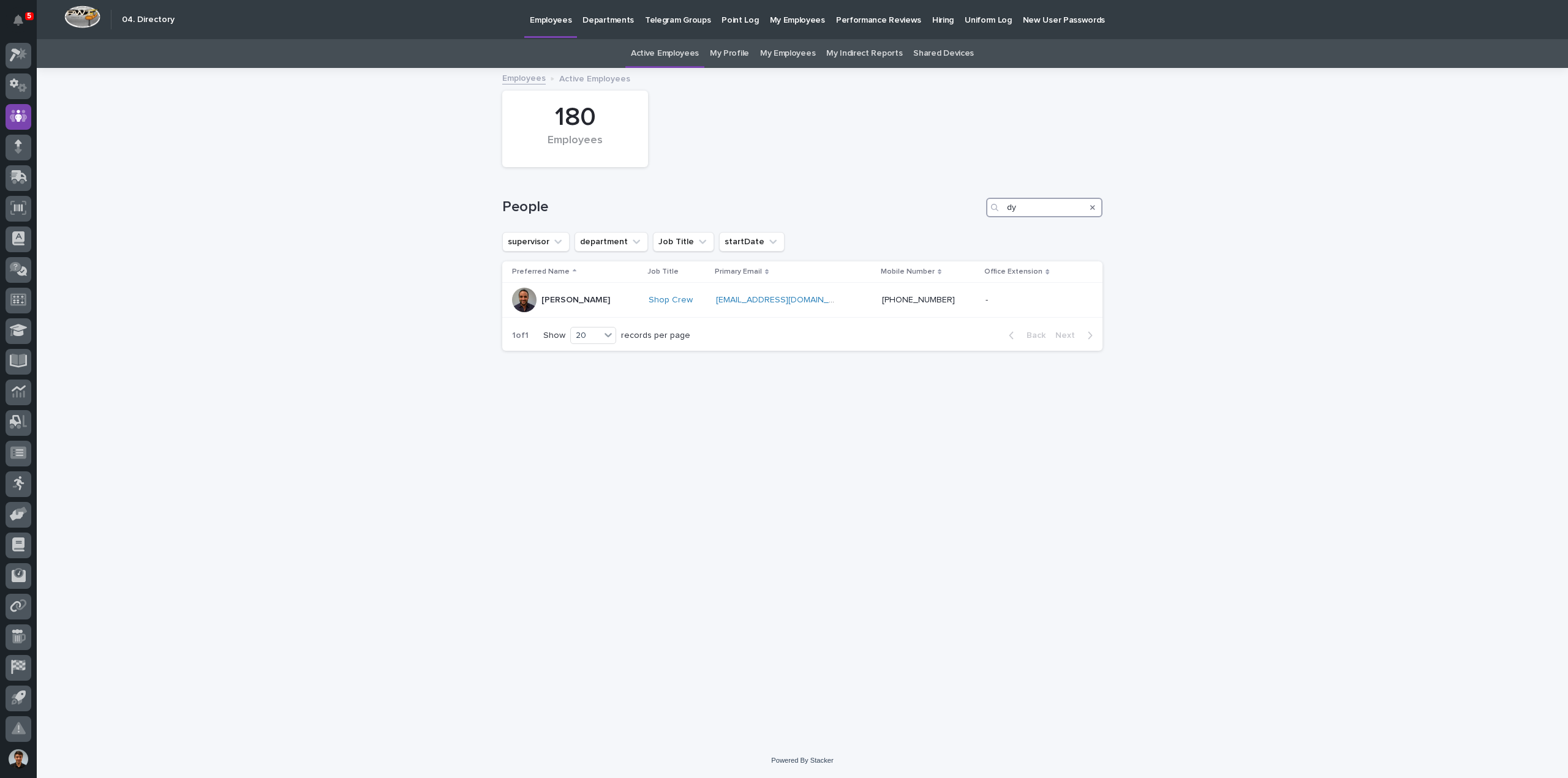
type input "d"
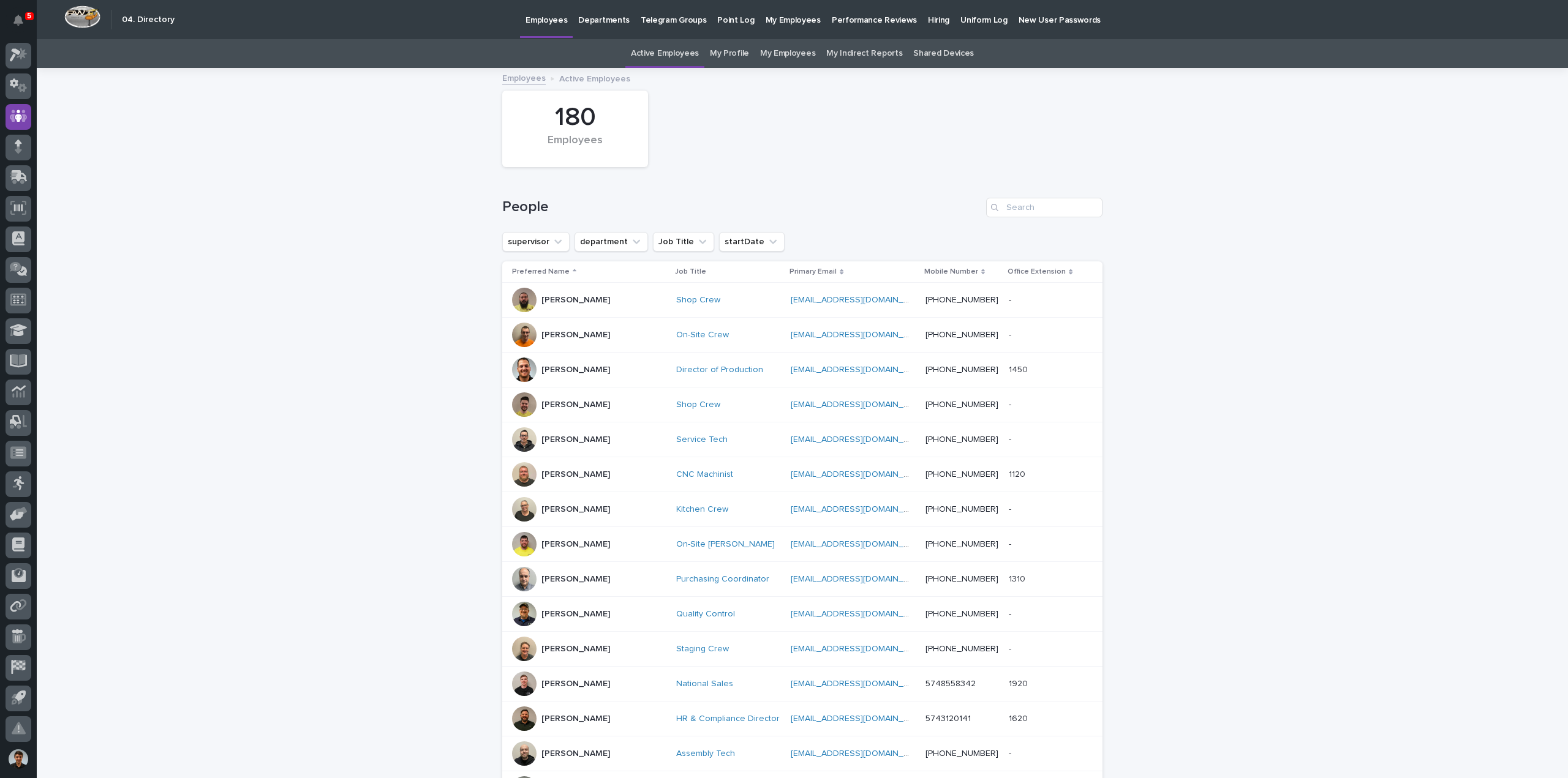
click at [535, 24] on p "Employees" at bounding box center [546, 13] width 42 height 25
click at [17, 88] on icon at bounding box center [18, 85] width 17 height 15
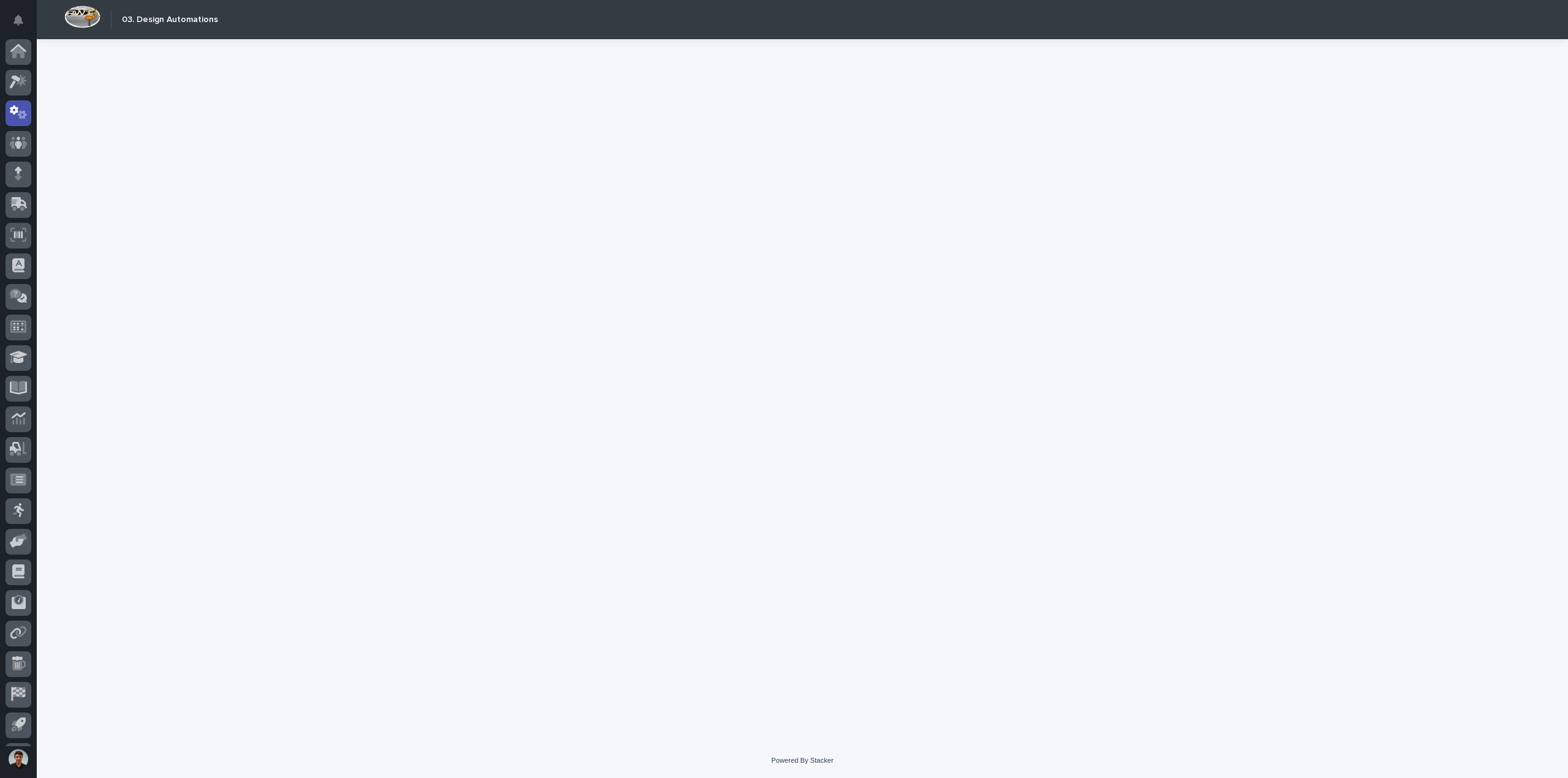
scroll to position [27, 0]
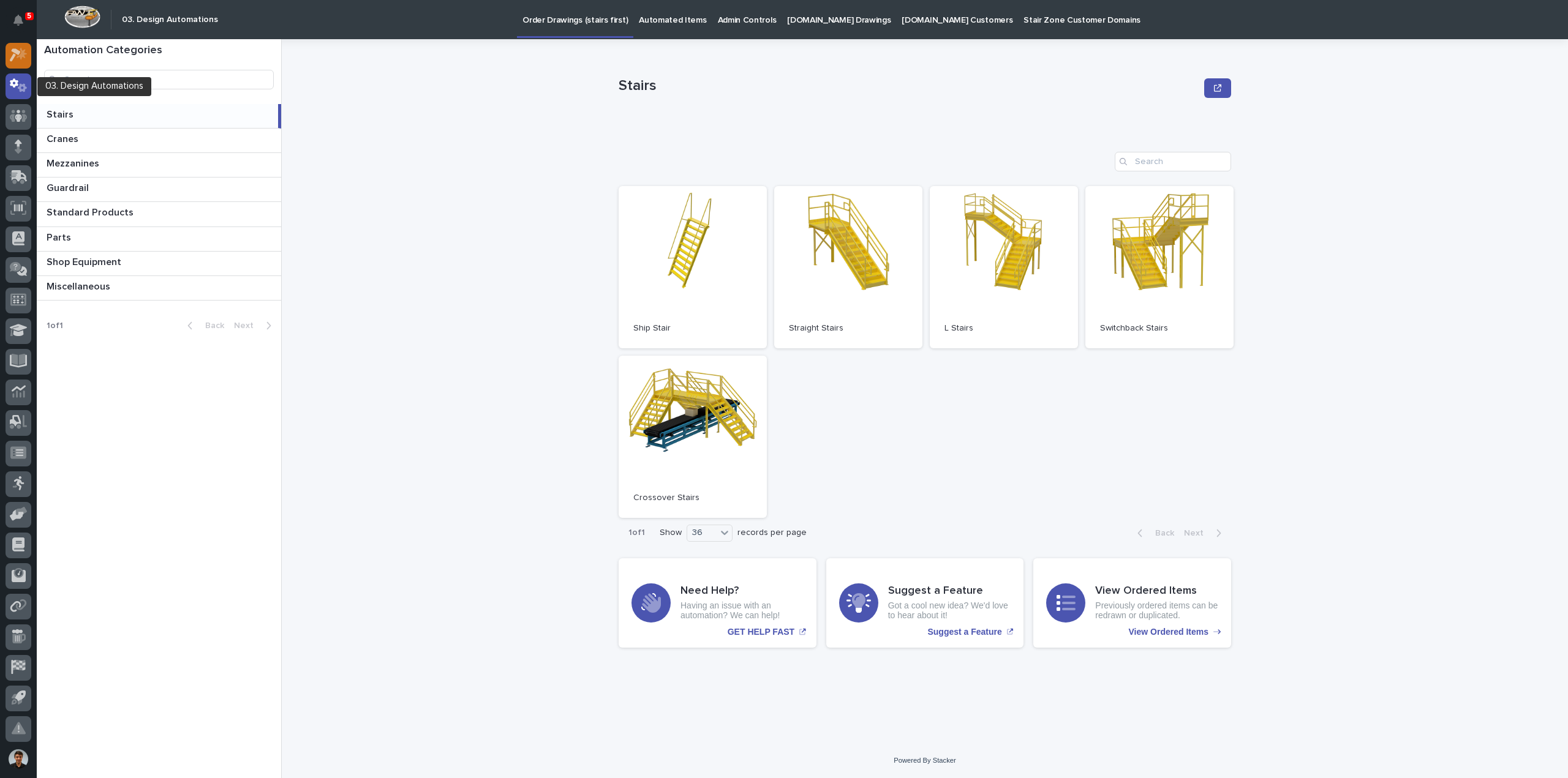
click at [23, 60] on icon at bounding box center [18, 54] width 17 height 15
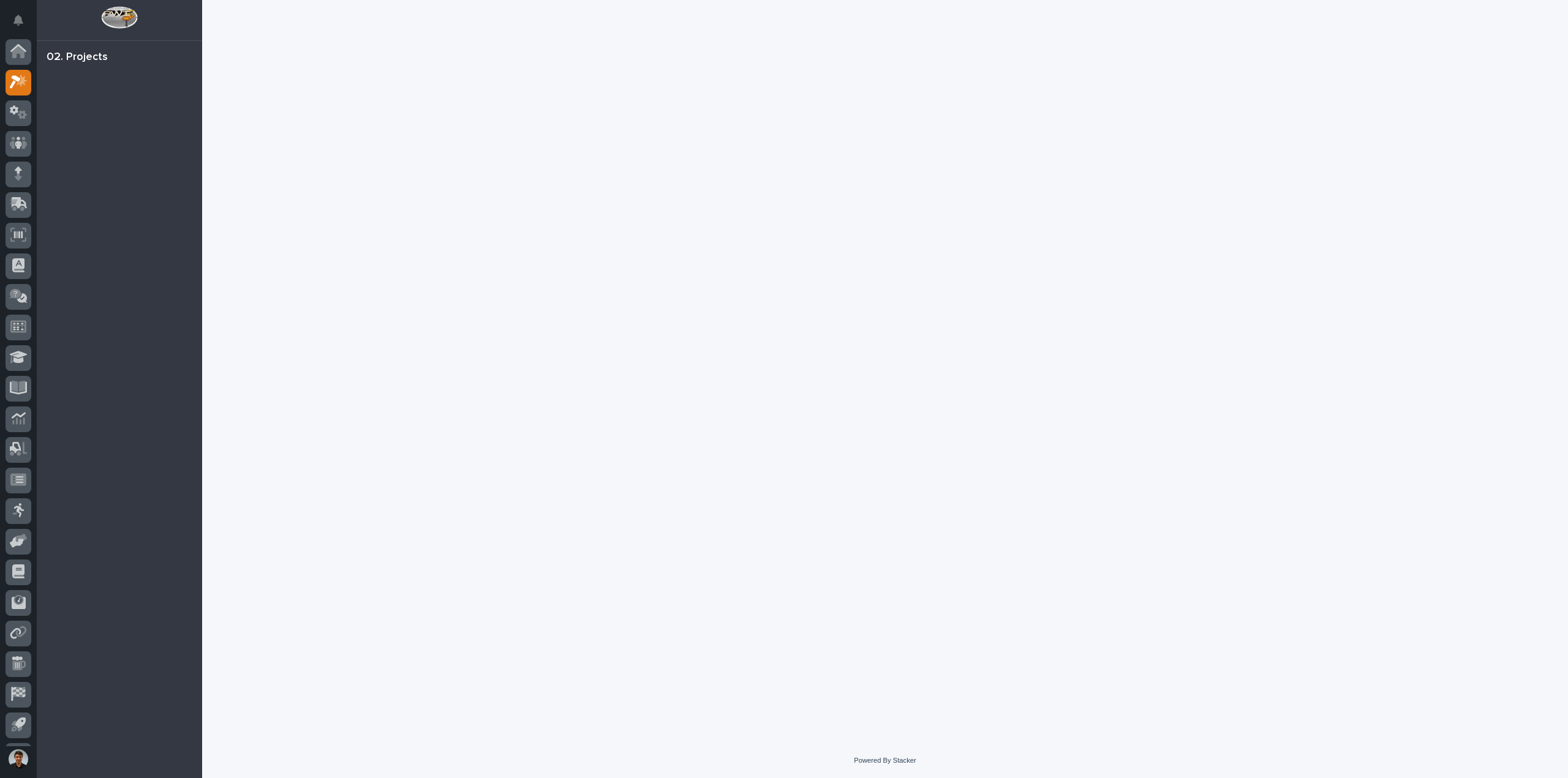
scroll to position [27, 0]
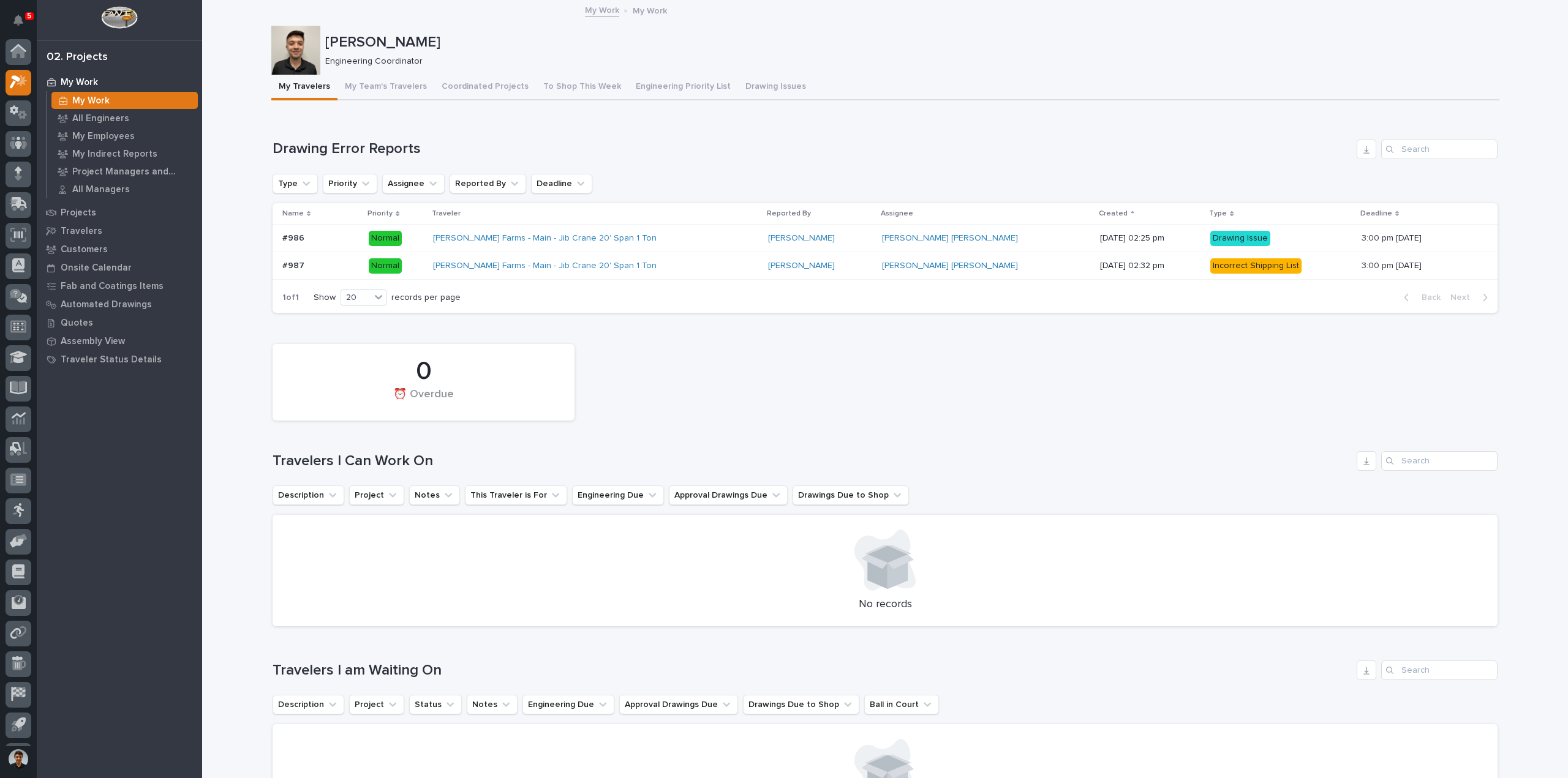
scroll to position [27, 0]
click at [348, 243] on div "#986 #986" at bounding box center [321, 238] width 77 height 20
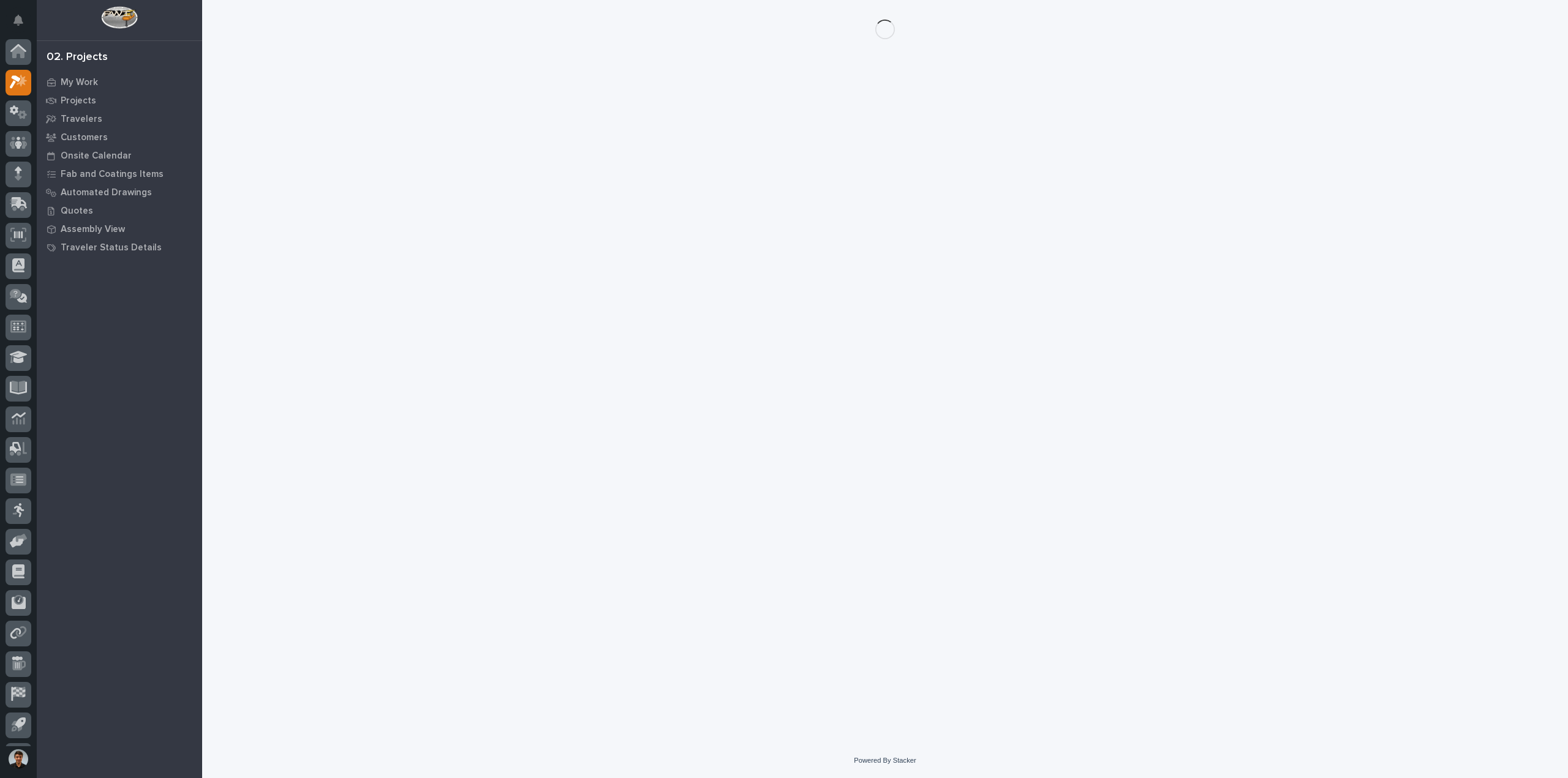
scroll to position [27, 0]
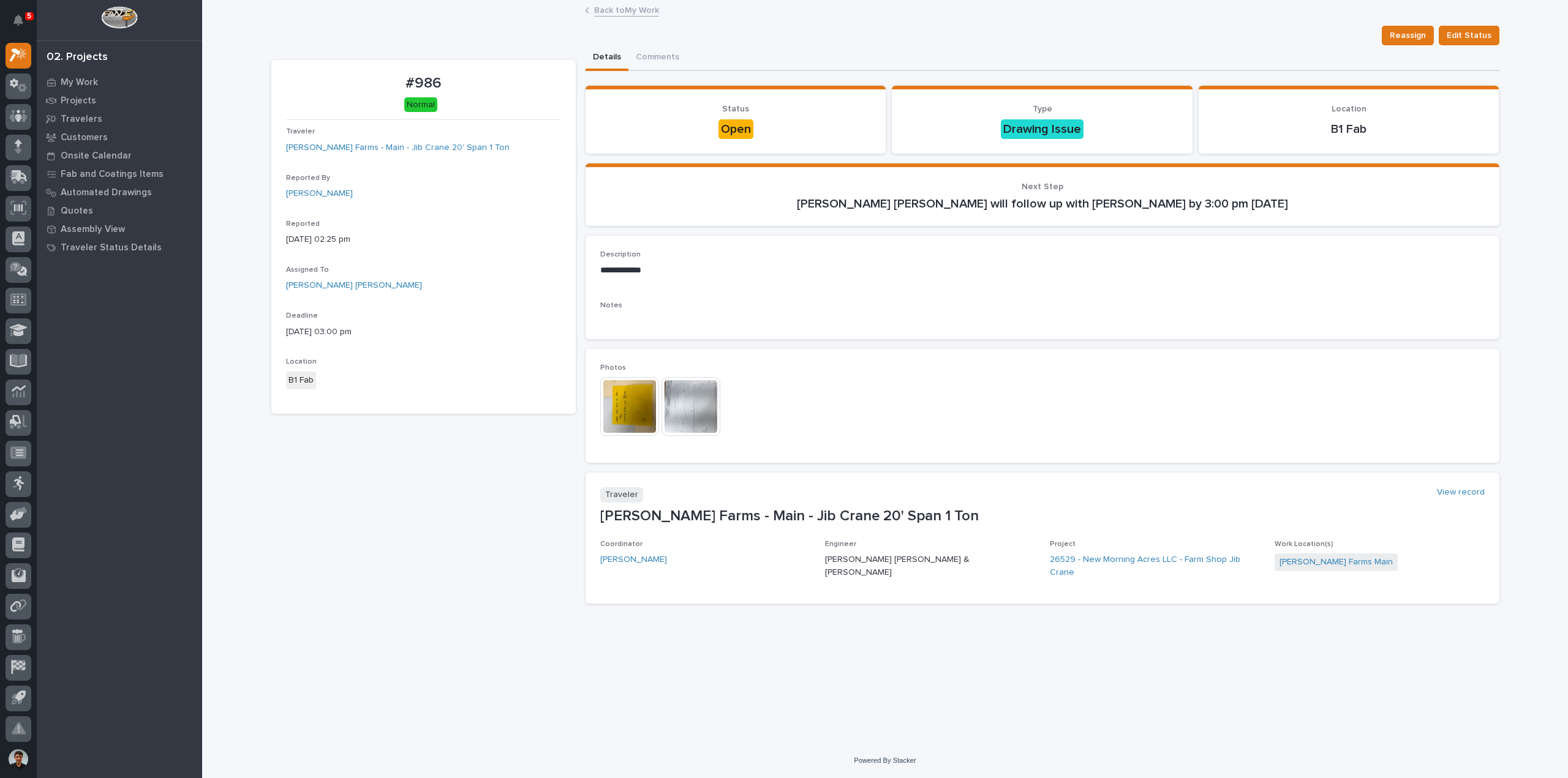
click at [707, 415] on img at bounding box center [691, 406] width 59 height 59
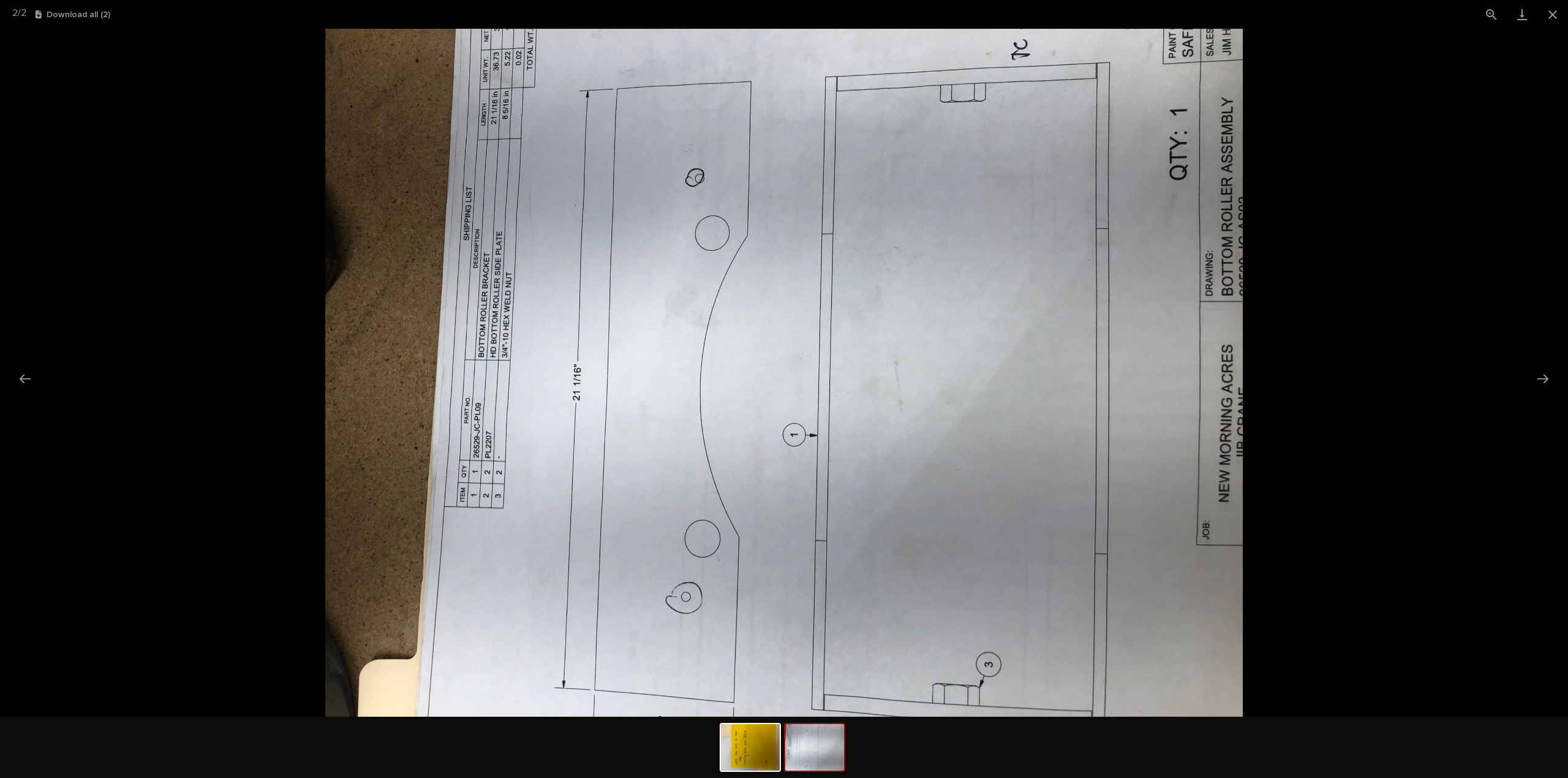
click at [1355, 215] on picture at bounding box center [784, 373] width 1568 height 689
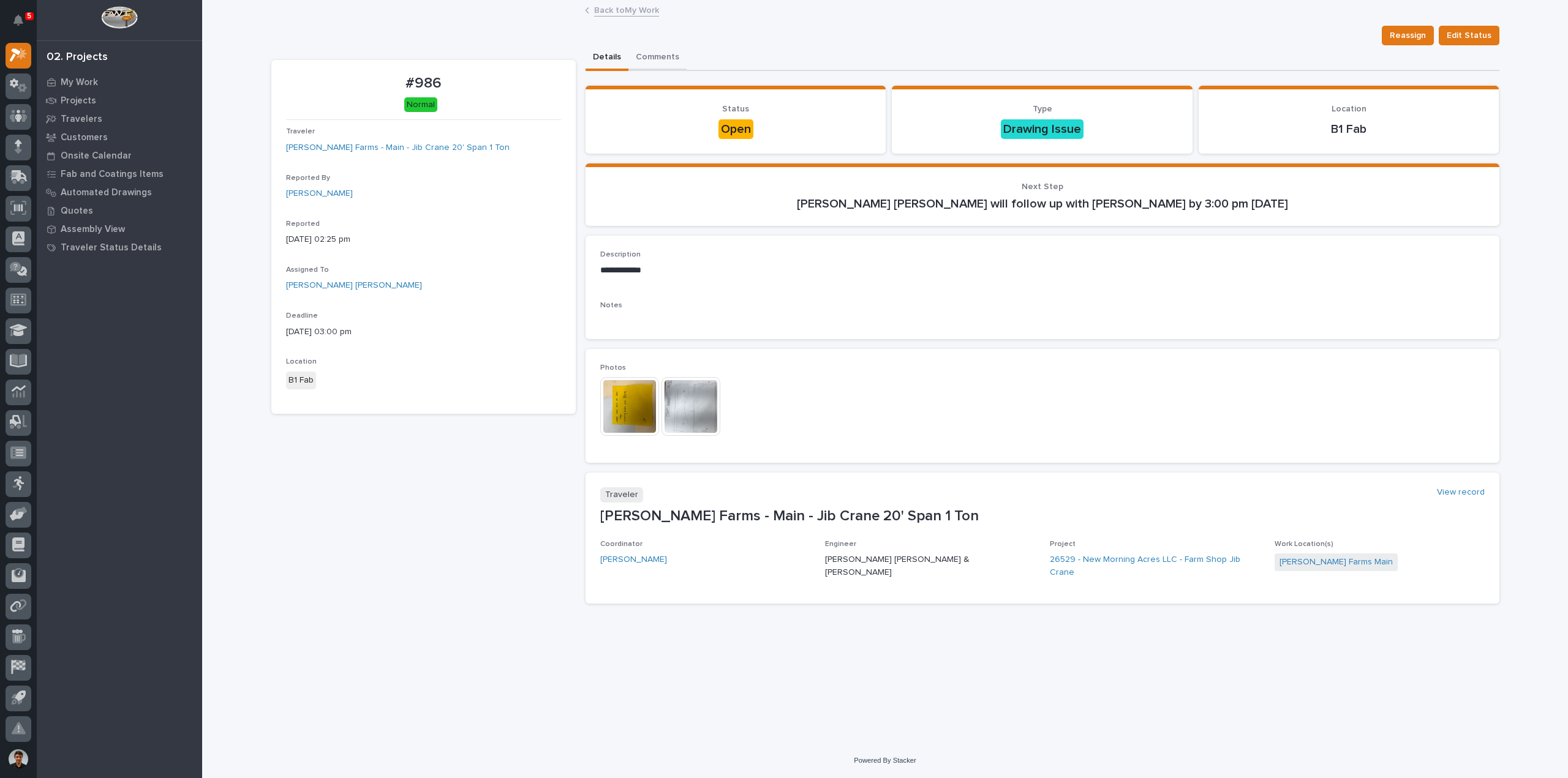
click at [657, 54] on button "Comments" at bounding box center [658, 58] width 58 height 25
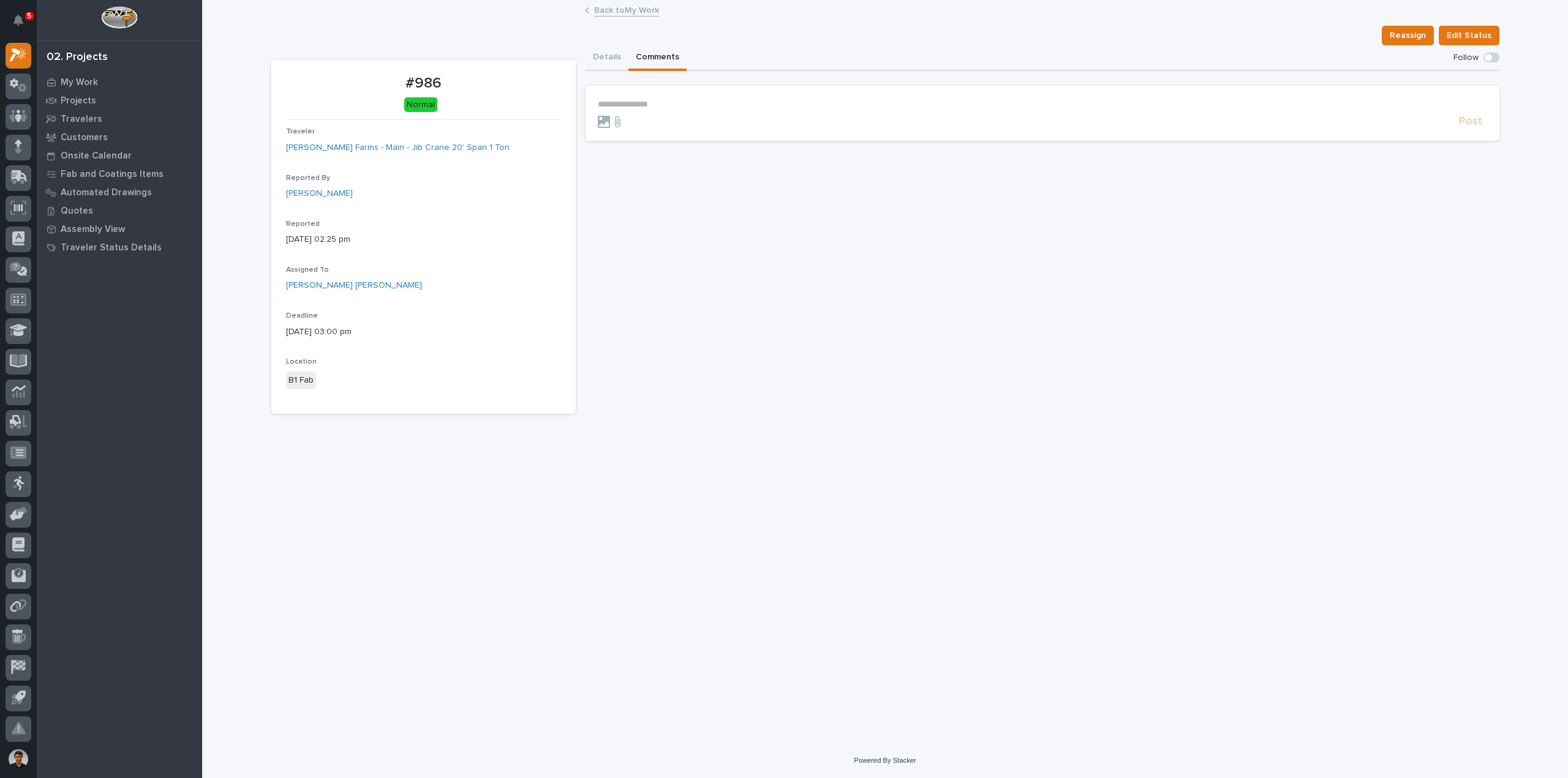
click at [633, 25] on div "Reassign Edit Status" at bounding box center [885, 35] width 1228 height 19
click at [633, 16] on link "Back to My Work" at bounding box center [627, 10] width 65 height 15
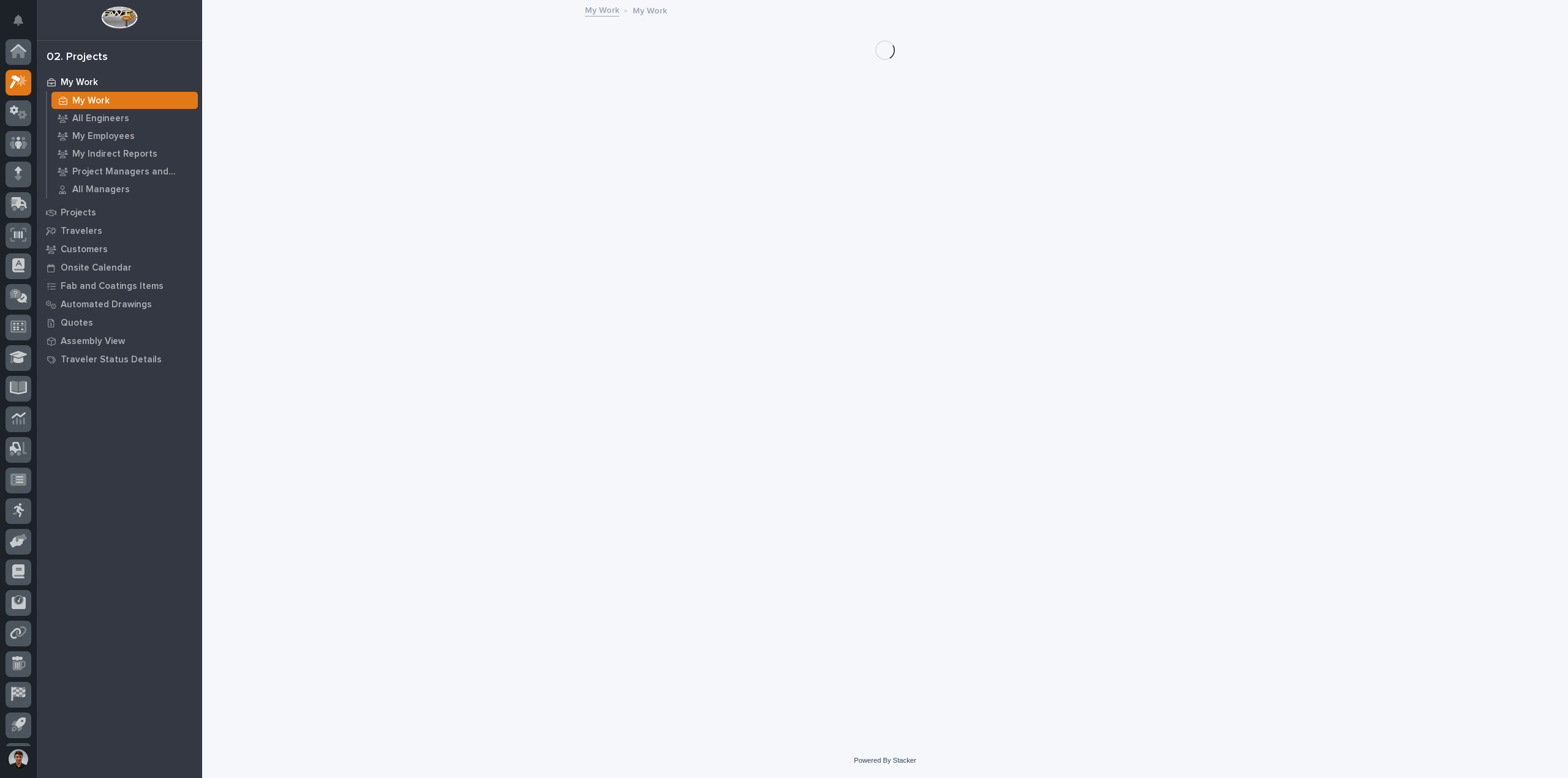
scroll to position [27, 0]
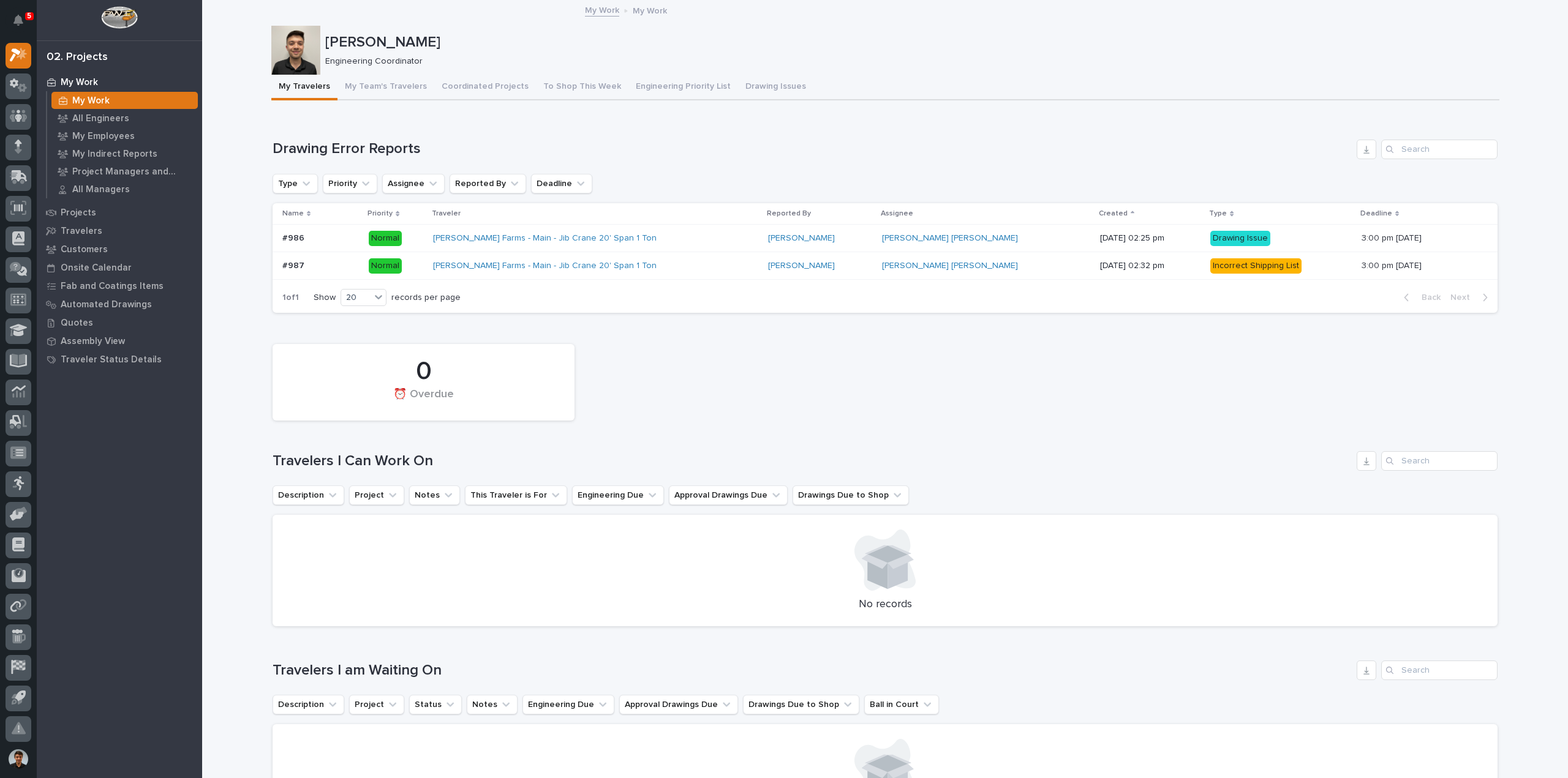
click at [419, 271] on p "Normal" at bounding box center [396, 266] width 54 height 16
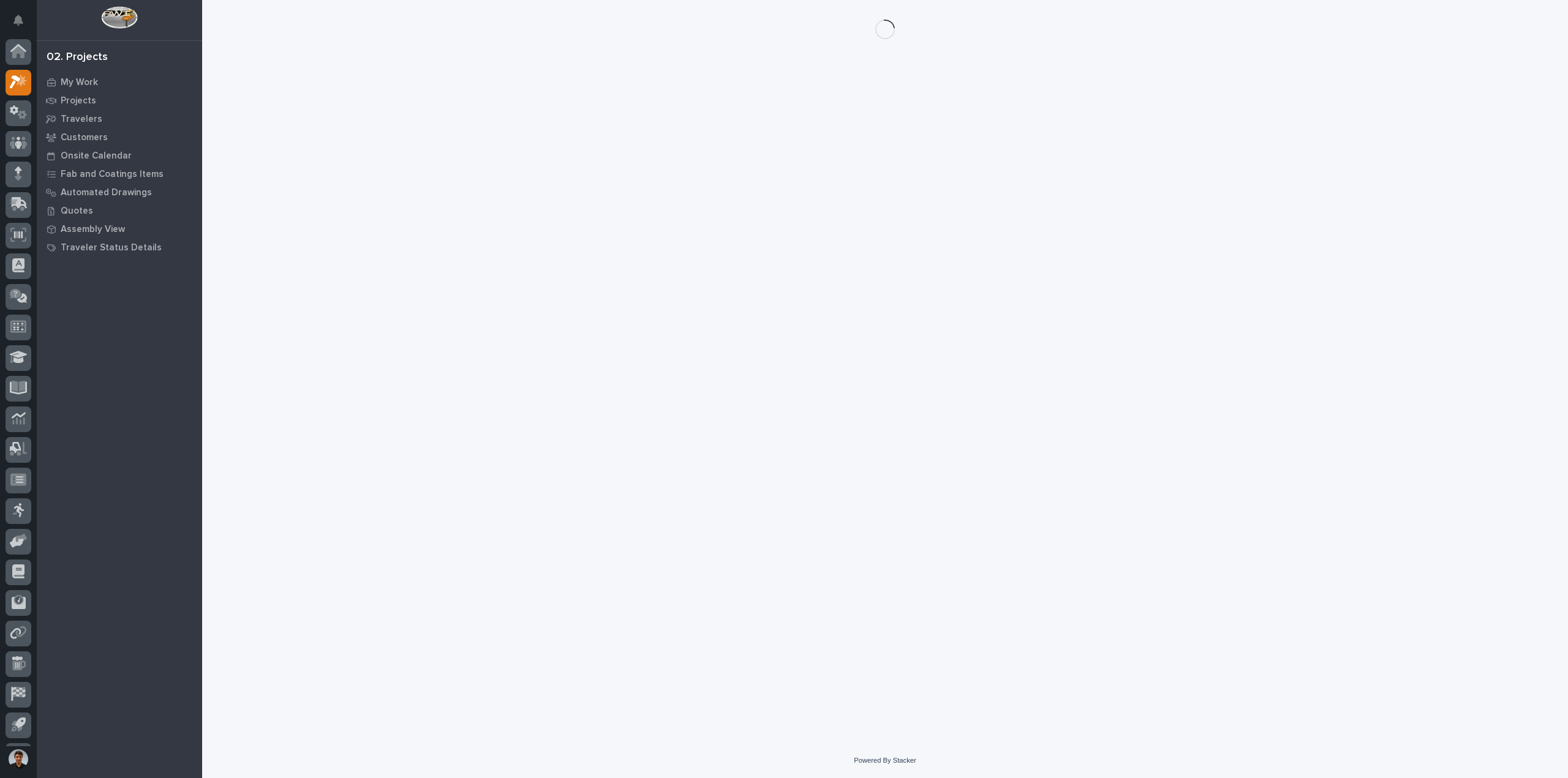
scroll to position [27, 0]
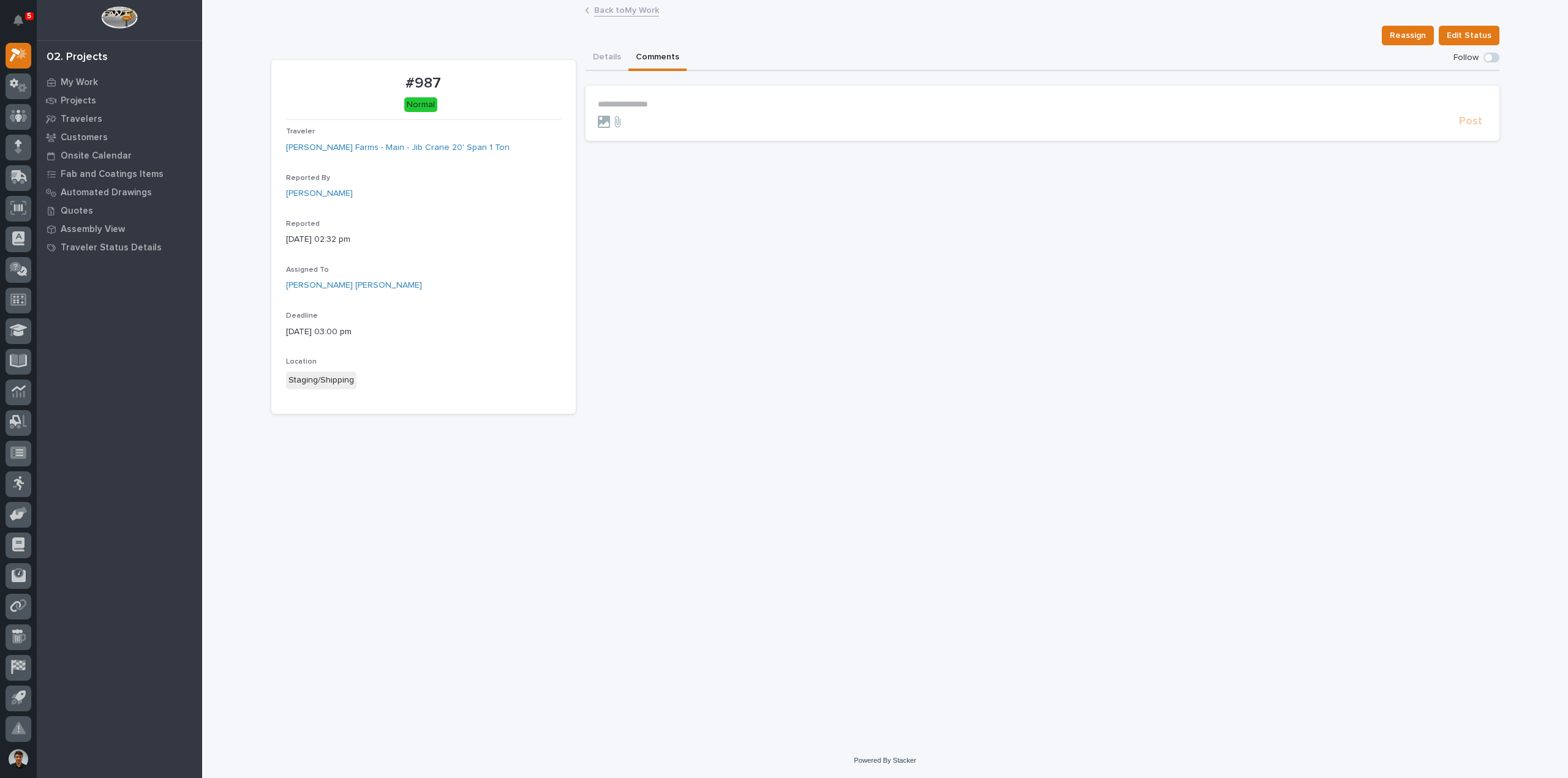
click at [664, 57] on button "Comments" at bounding box center [658, 58] width 58 height 25
click at [629, 58] on button "Comments" at bounding box center [658, 58] width 58 height 25
click at [614, 56] on button "Details" at bounding box center [607, 58] width 43 height 25
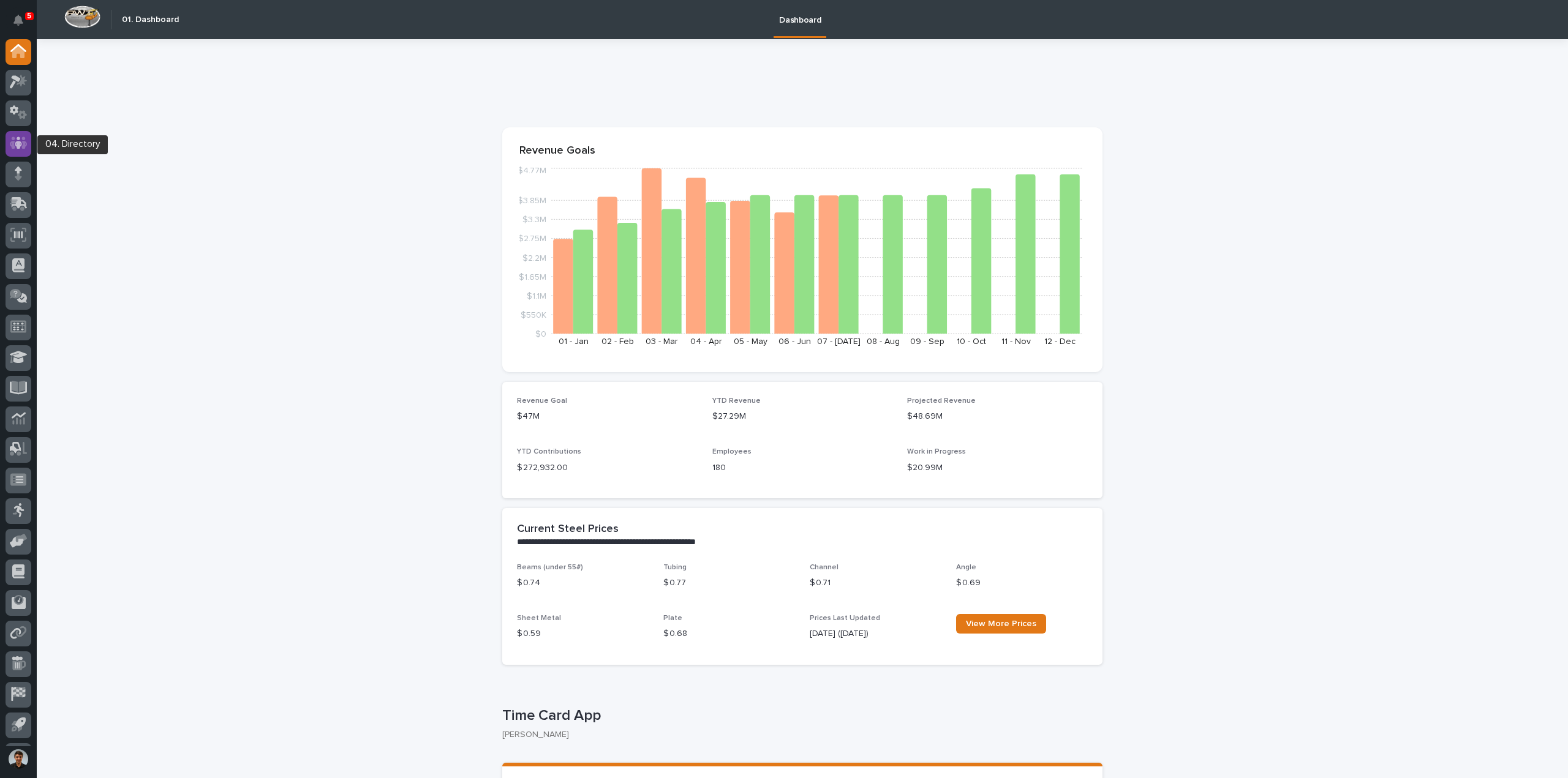
click at [27, 135] on div at bounding box center [18, 144] width 25 height 25
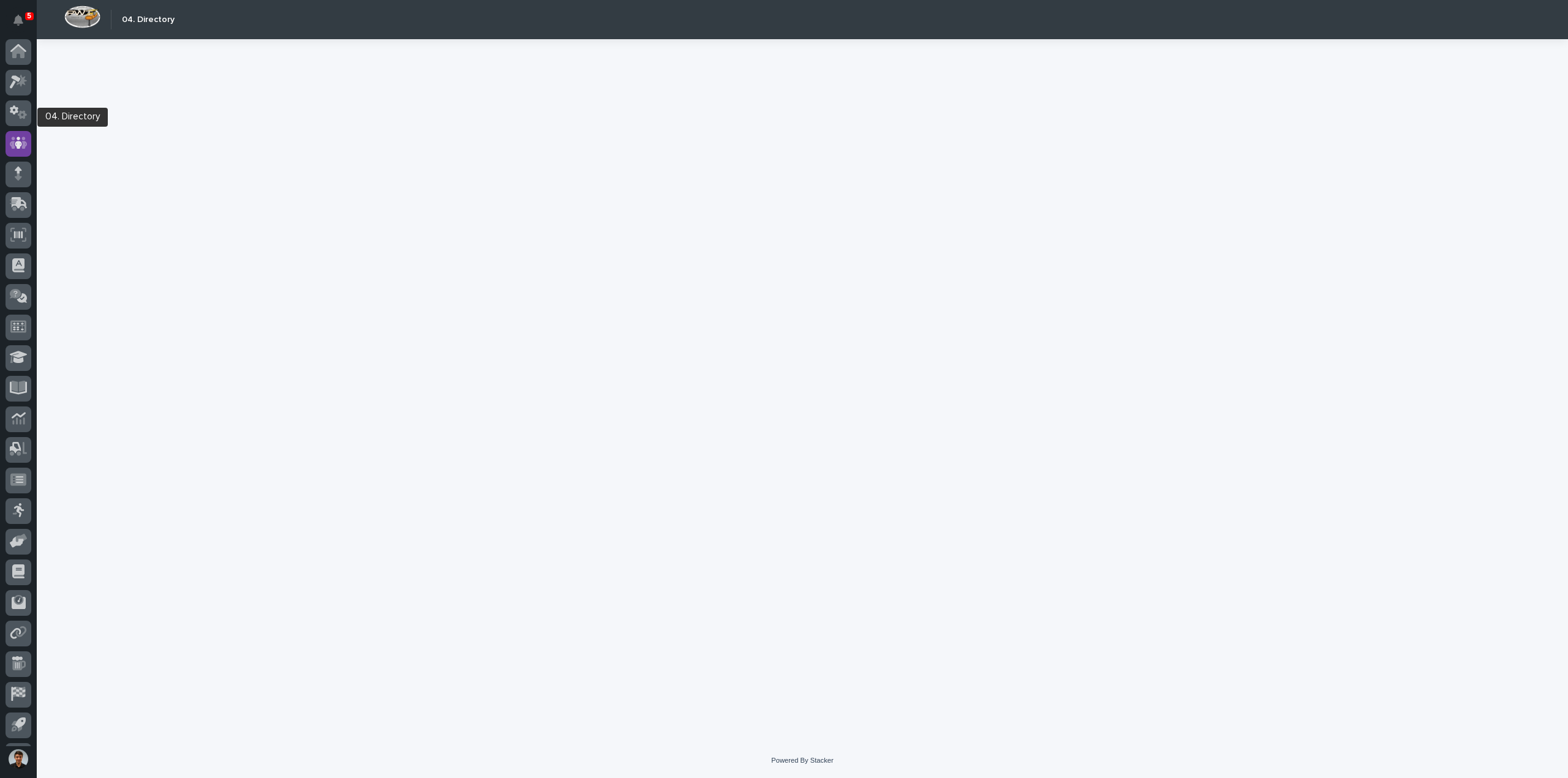
click at [23, 137] on icon at bounding box center [18, 143] width 17 height 13
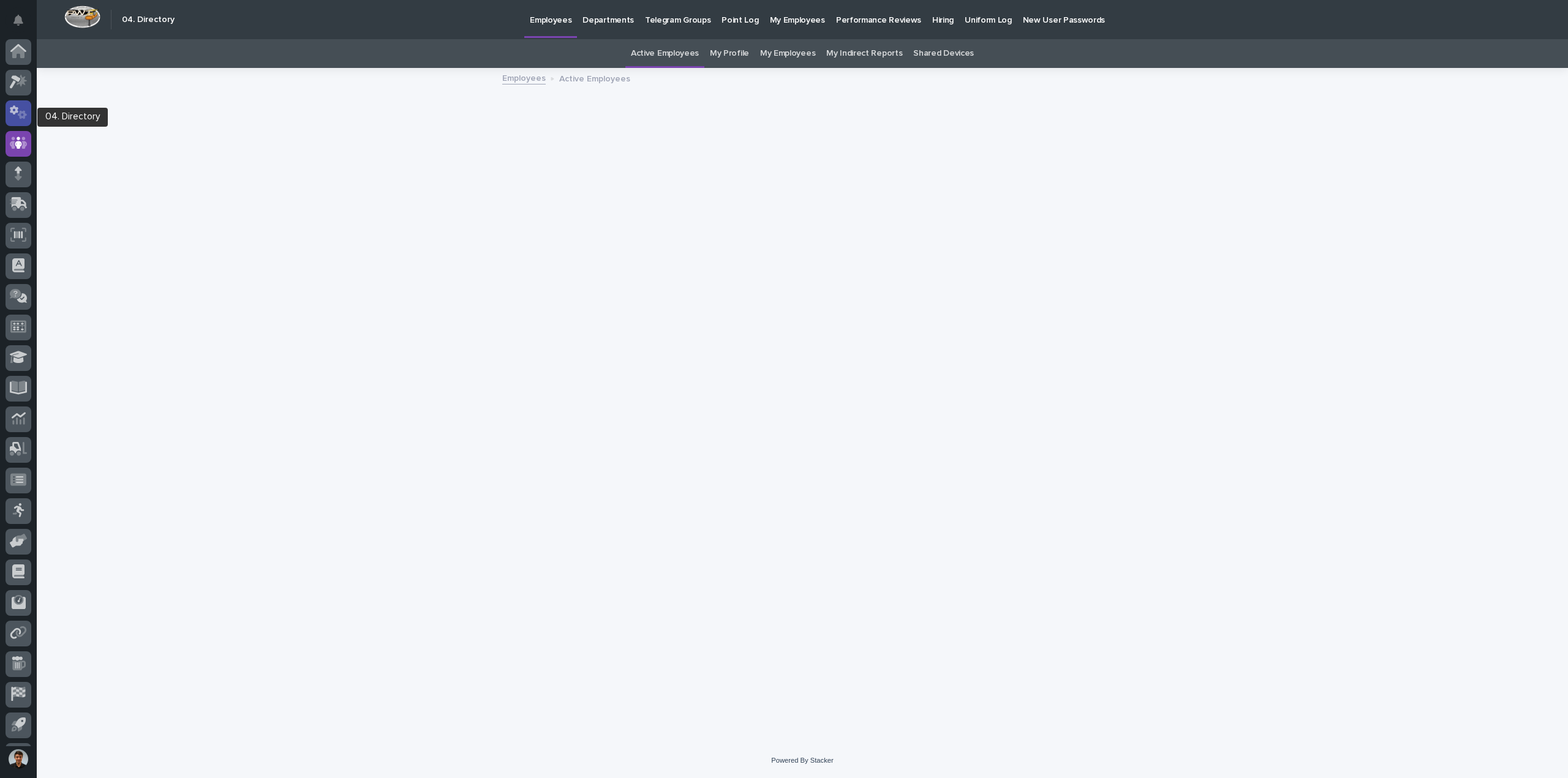
scroll to position [27, 0]
click at [16, 54] on icon at bounding box center [18, 54] width 17 height 15
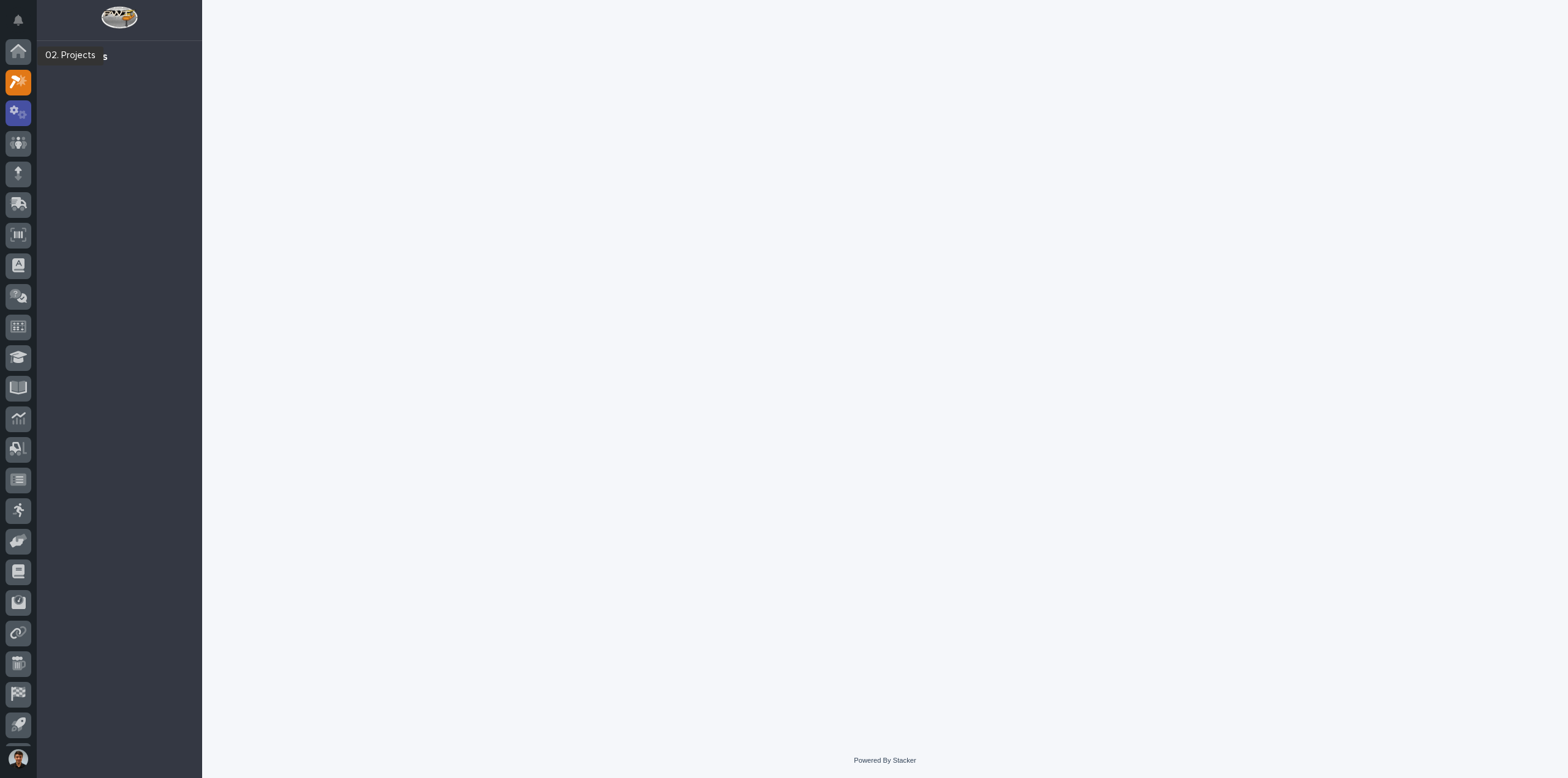
scroll to position [27, 0]
click at [18, 97] on div at bounding box center [18, 86] width 25 height 25
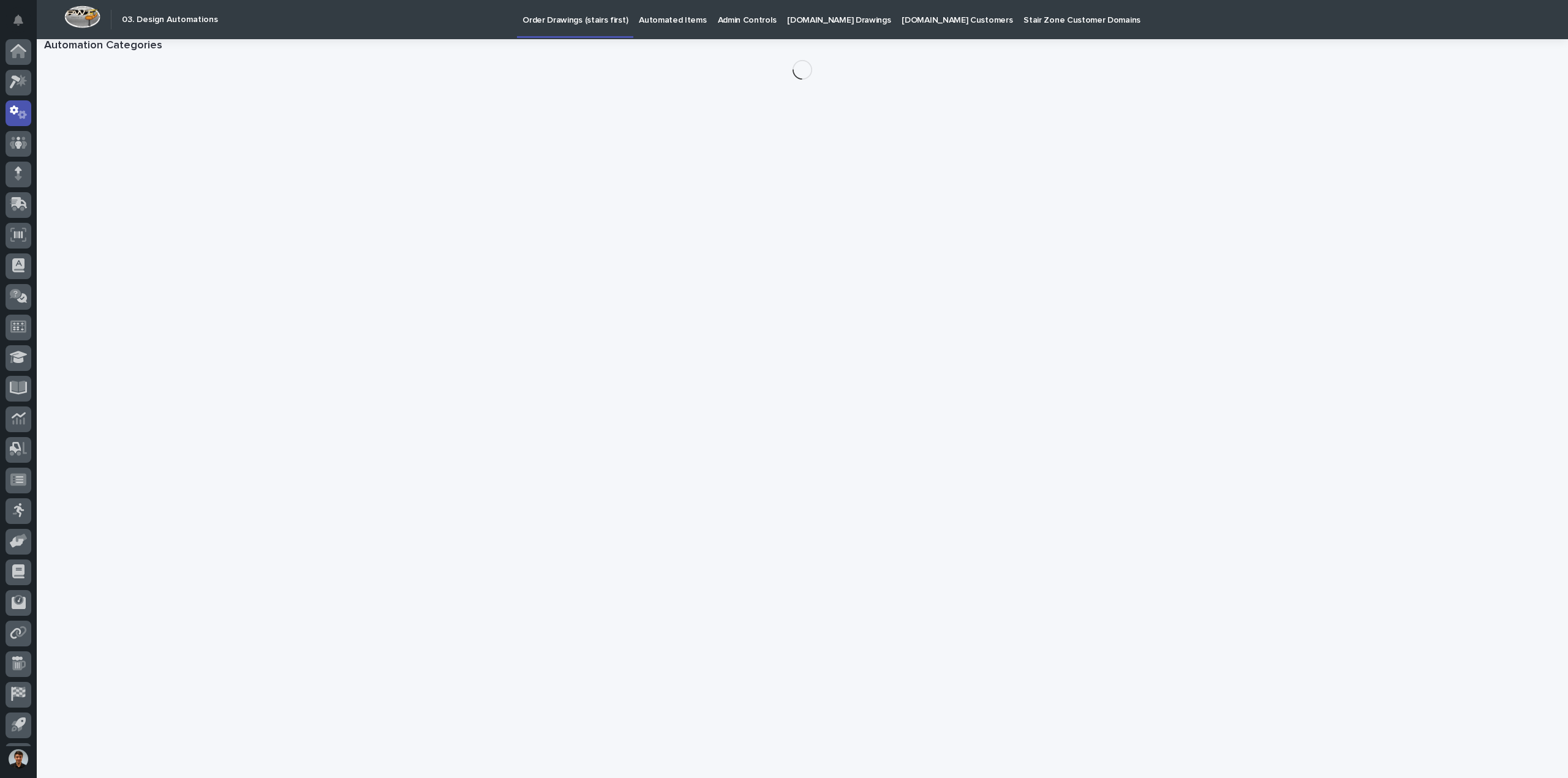
scroll to position [27, 0]
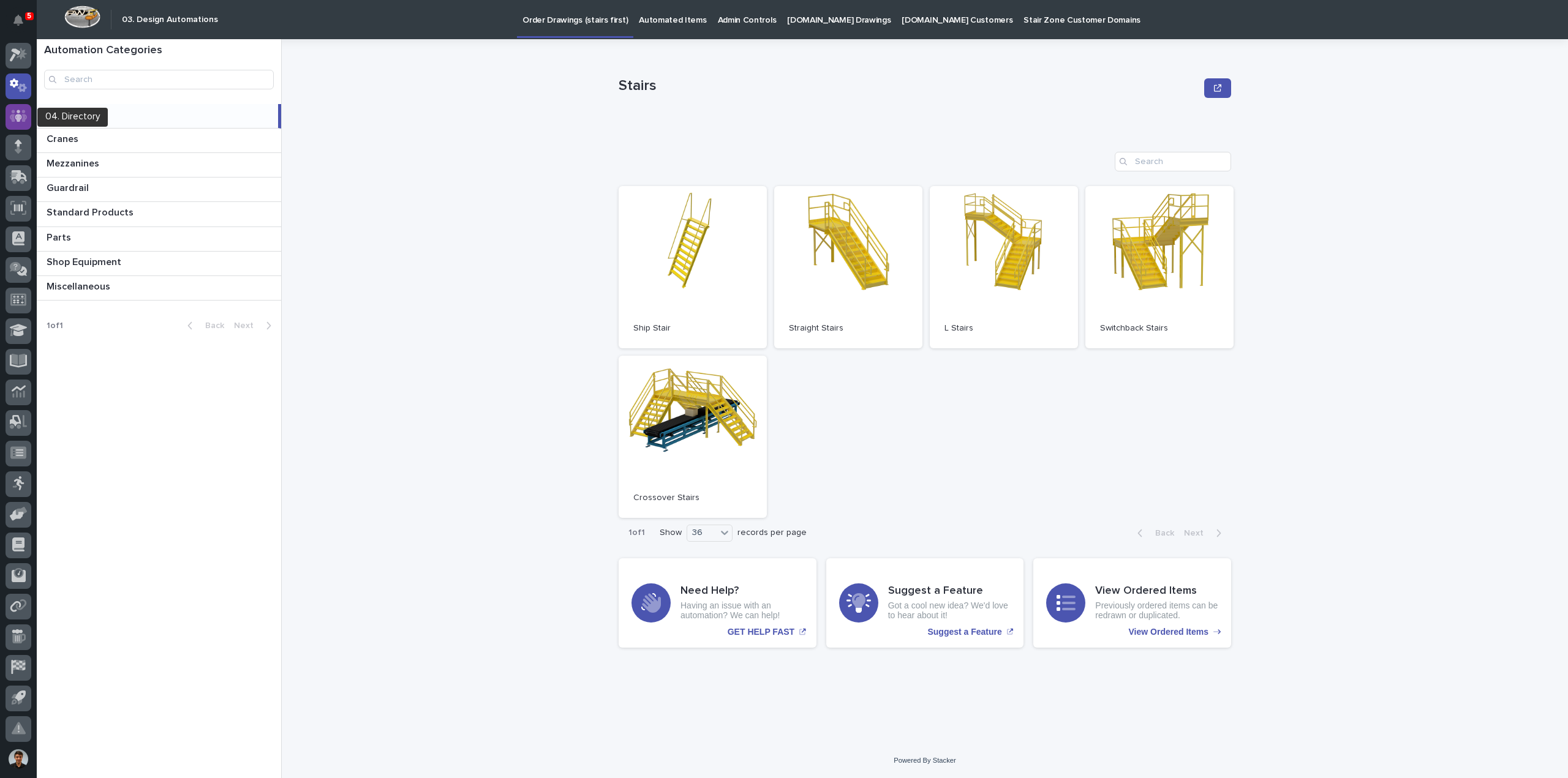
click at [20, 115] on icon at bounding box center [18, 116] width 17 height 15
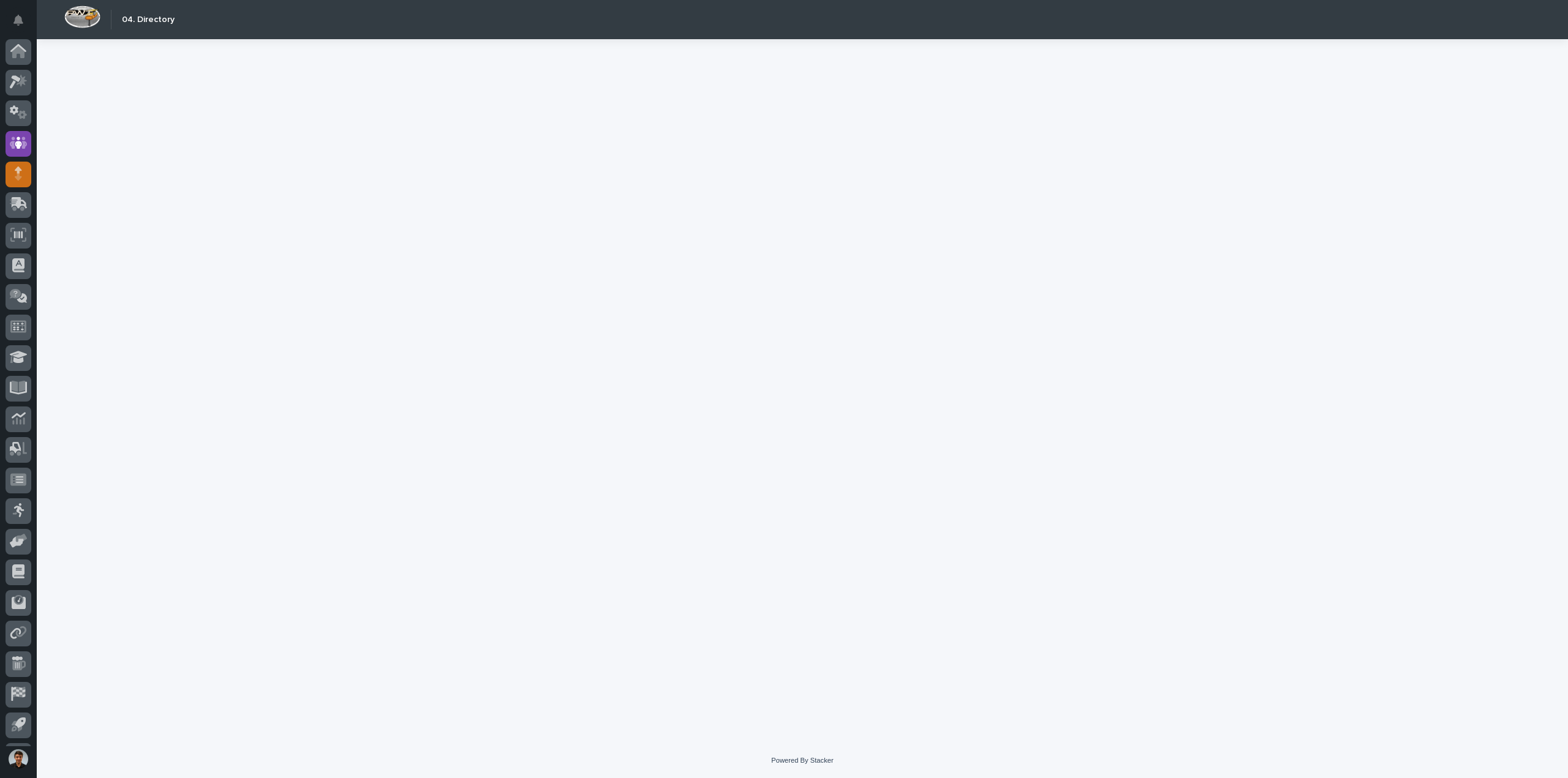
scroll to position [27, 0]
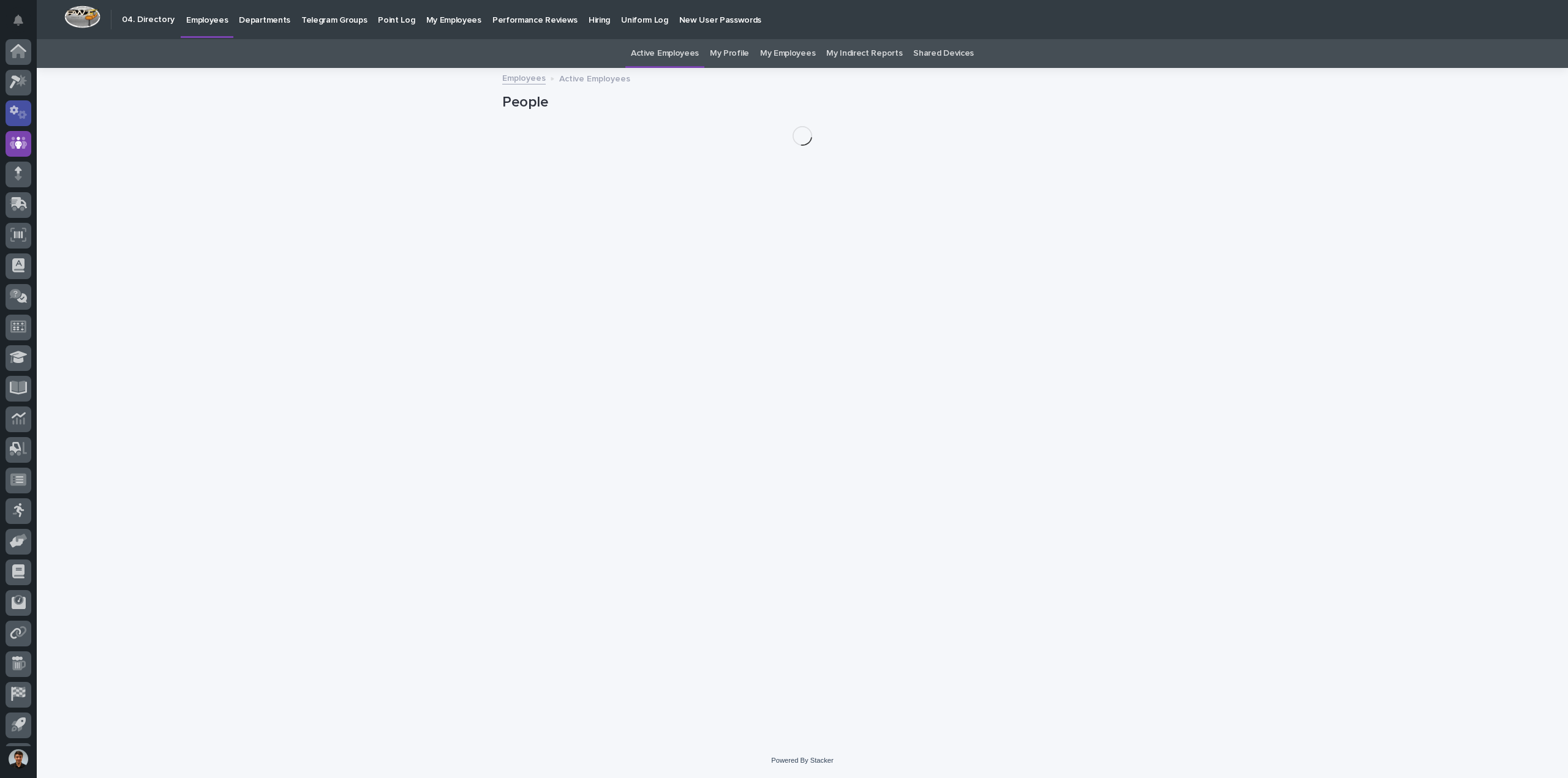
scroll to position [27, 0]
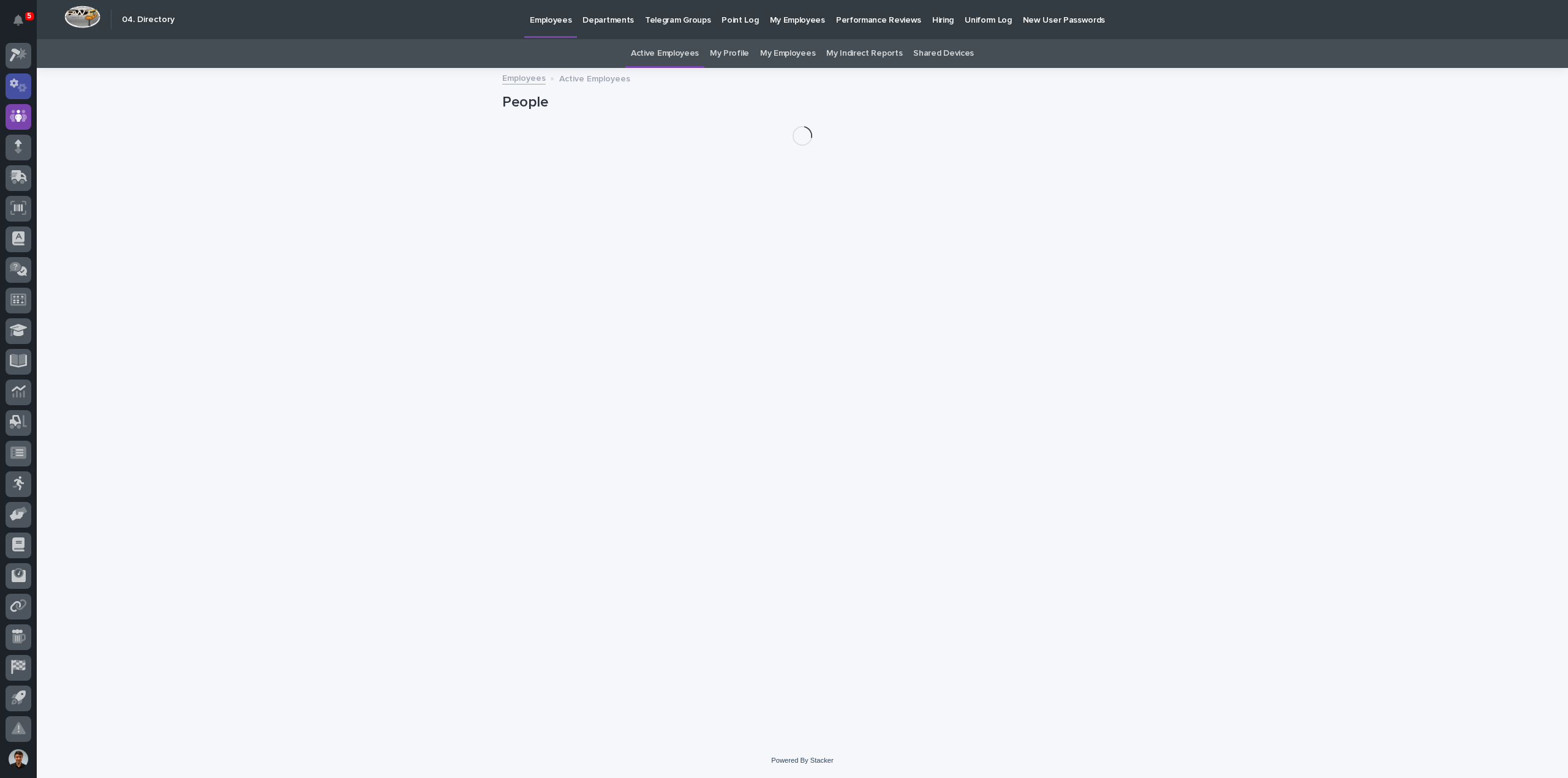
click at [22, 88] on icon at bounding box center [18, 85] width 17 height 15
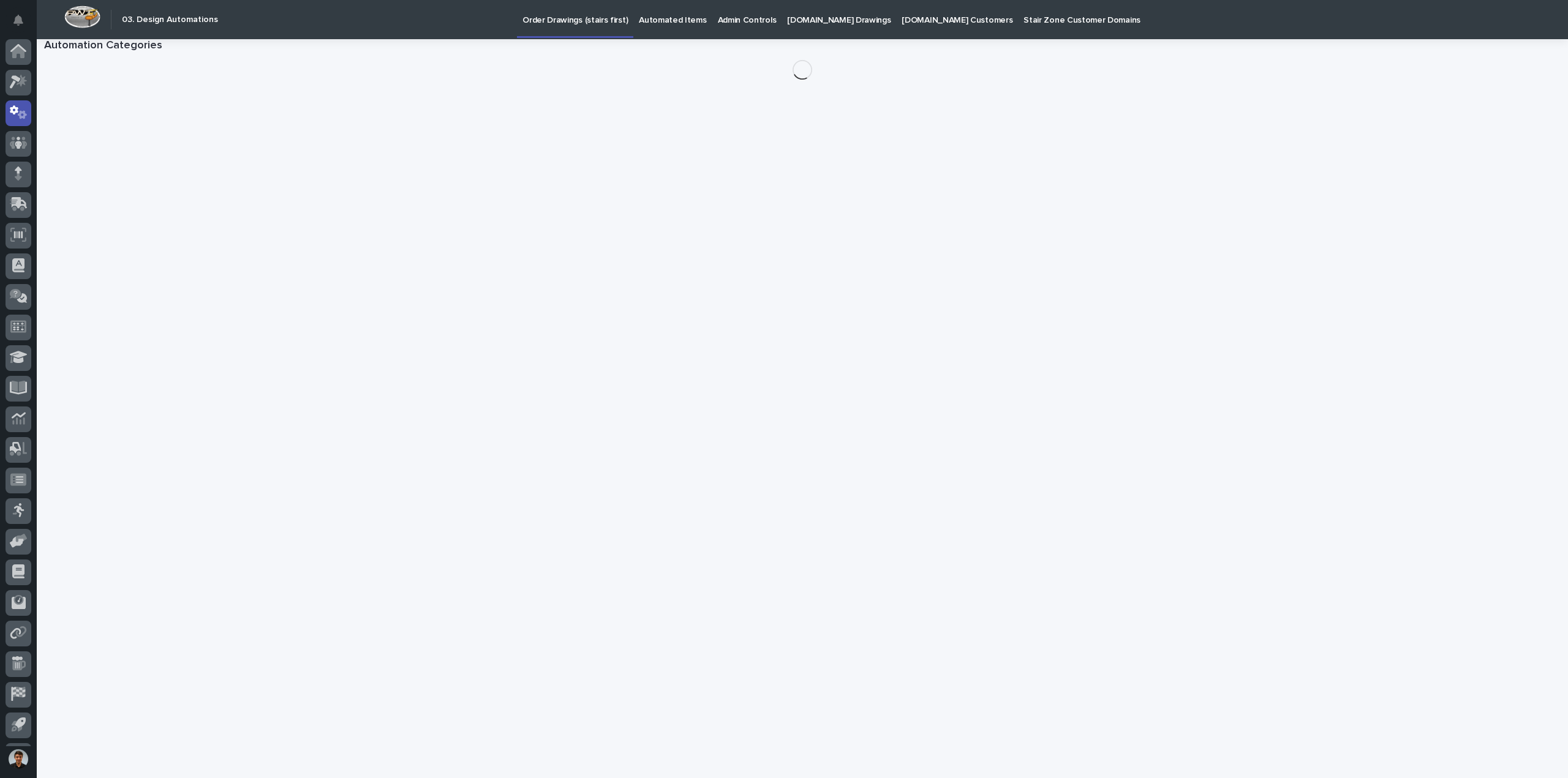
scroll to position [27, 0]
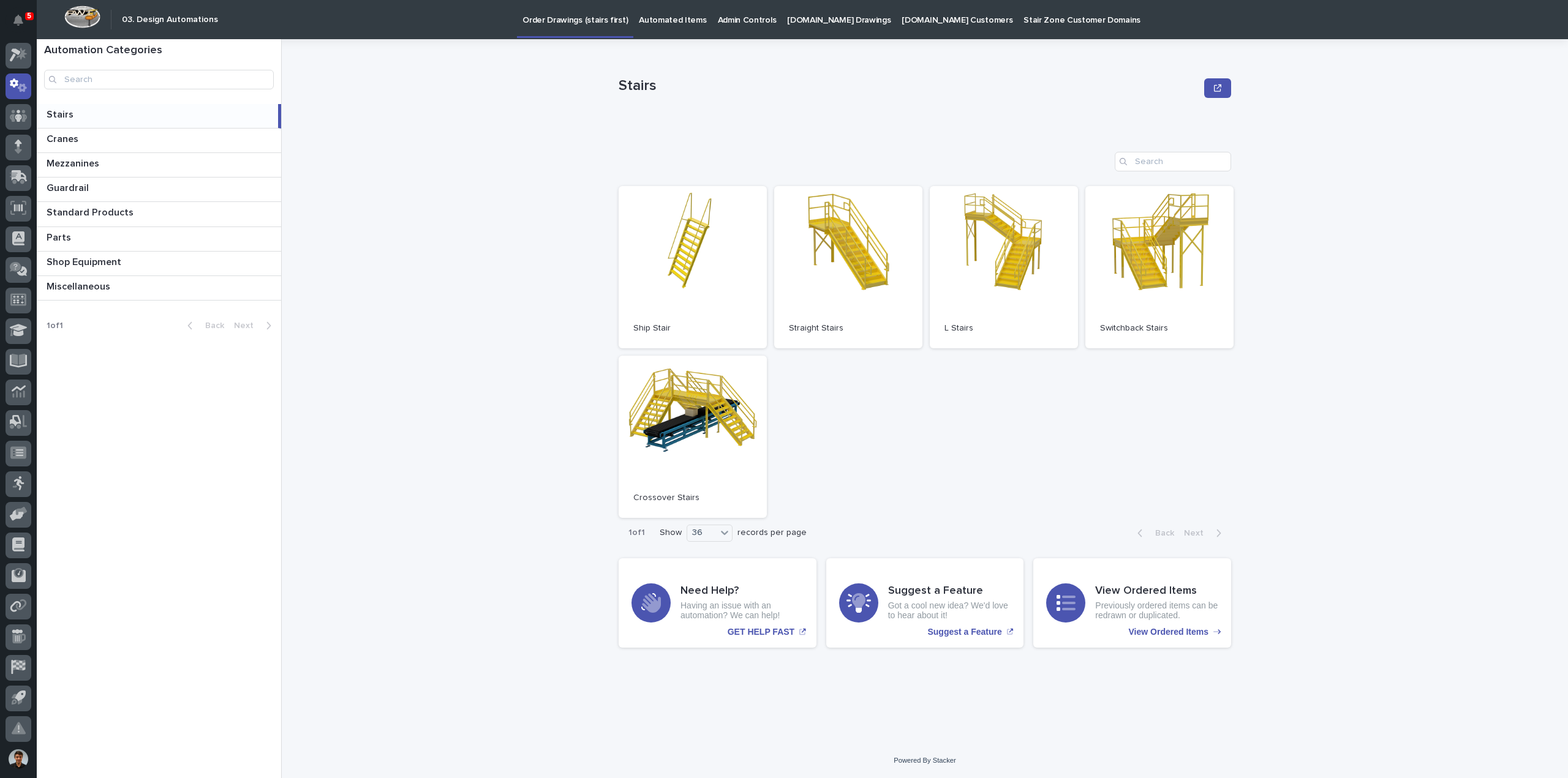
click at [102, 121] on div "Stairs Stairs" at bounding box center [157, 116] width 241 height 24
click at [107, 134] on p at bounding box center [161, 139] width 229 height 12
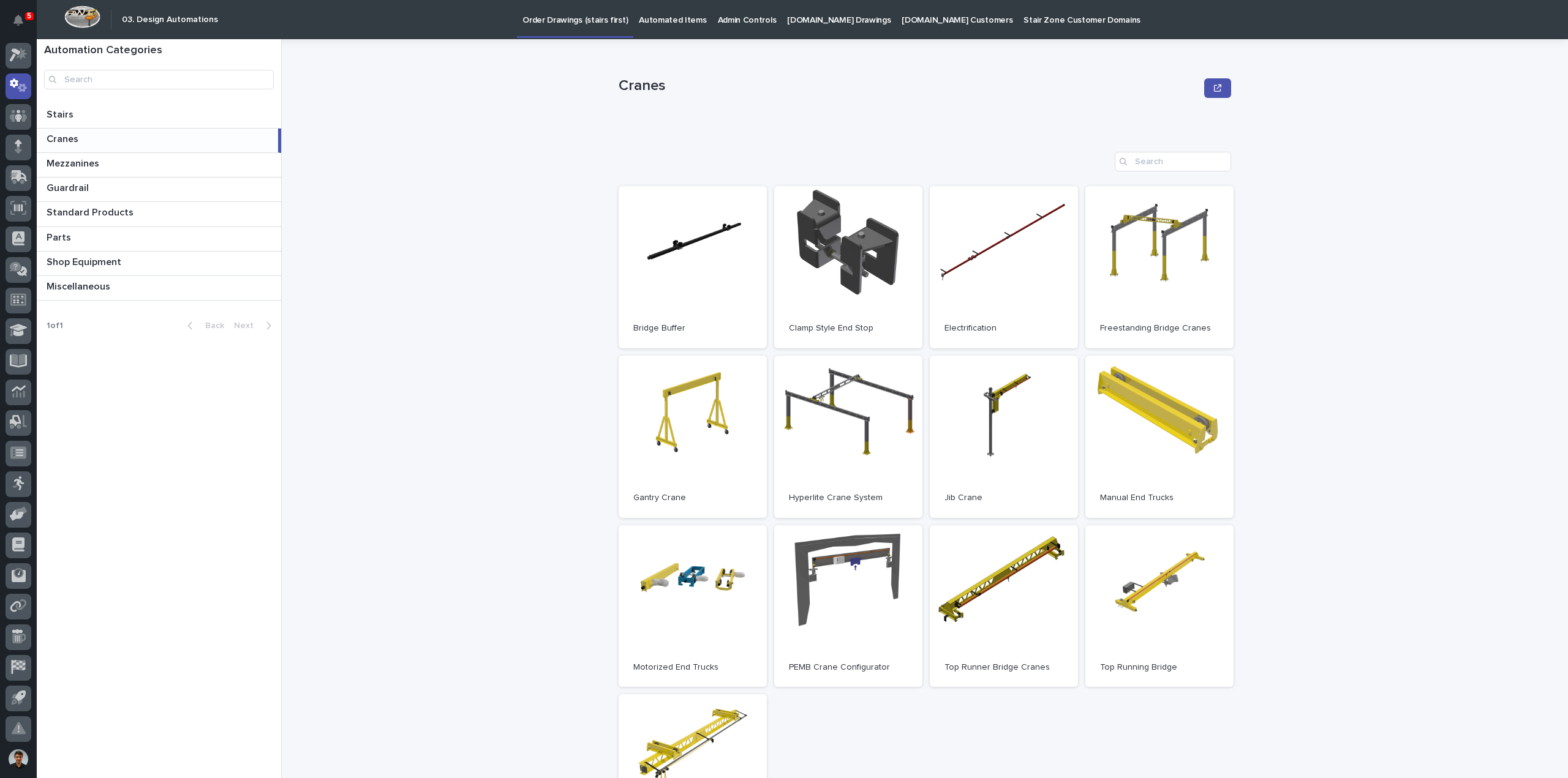
click at [32, 55] on div at bounding box center [18, 392] width 37 height 707
click at [22, 59] on icon at bounding box center [18, 54] width 17 height 15
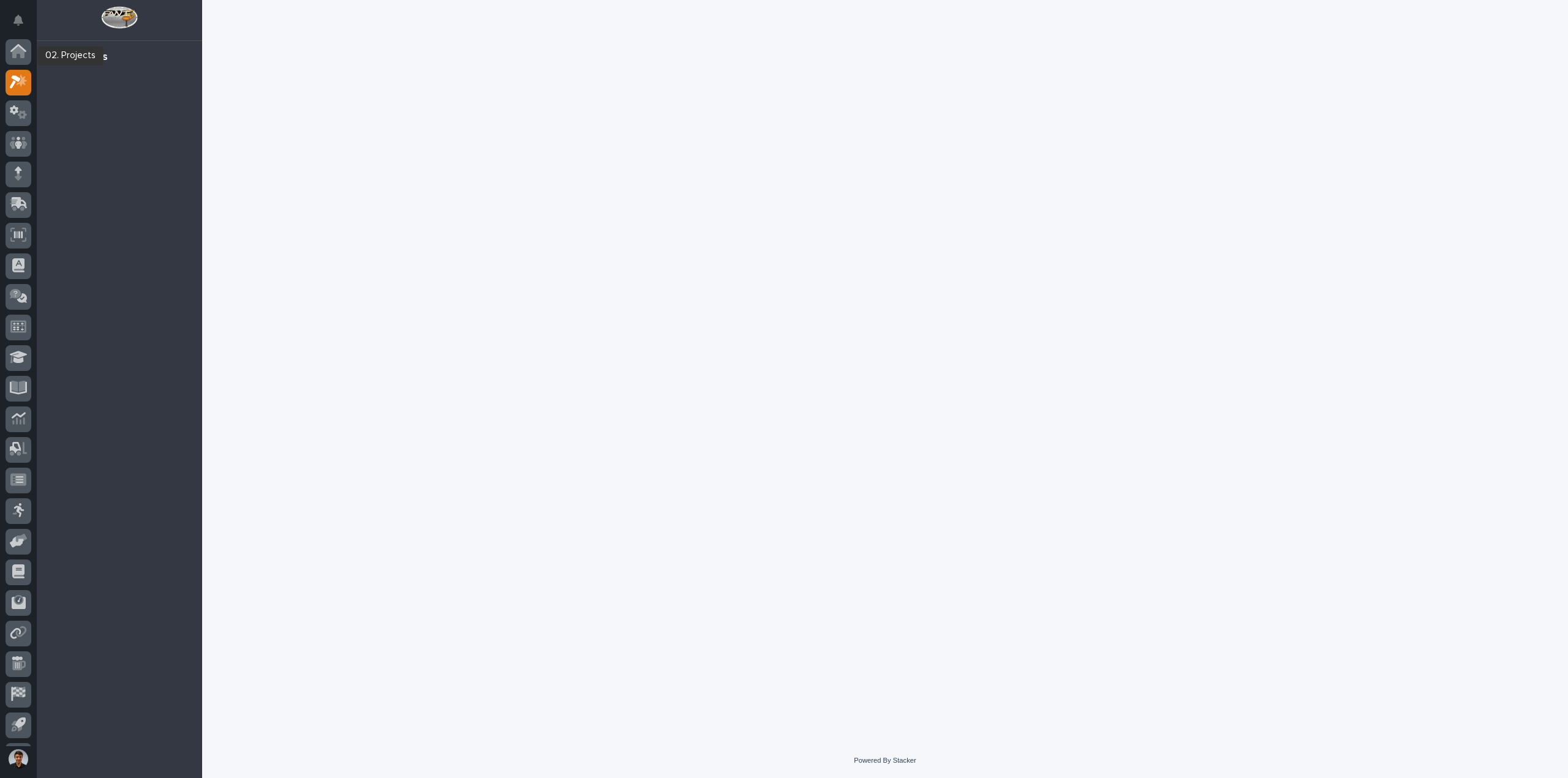
scroll to position [27, 0]
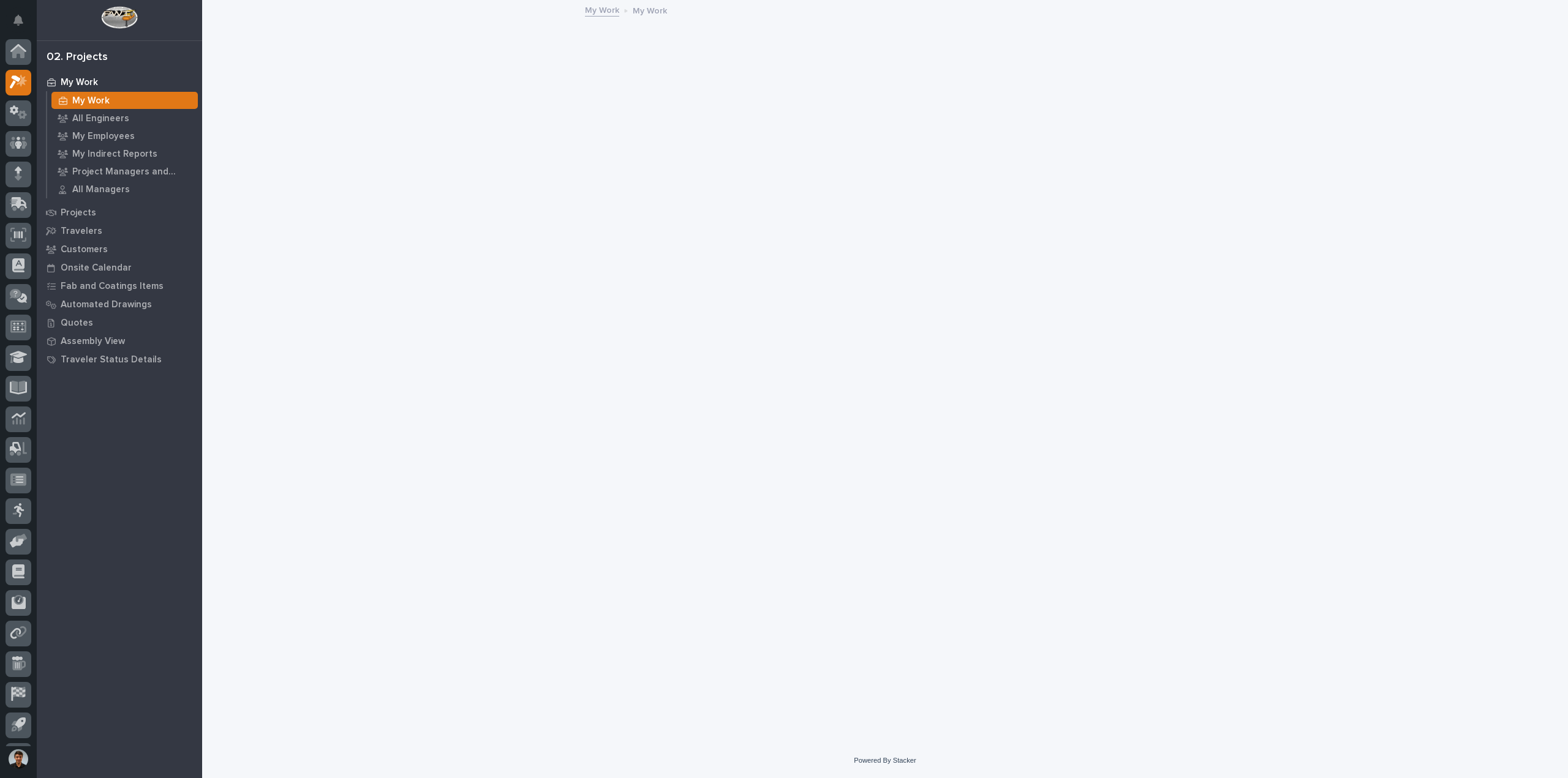
scroll to position [27, 0]
click at [77, 316] on div "Quotes" at bounding box center [119, 322] width 159 height 17
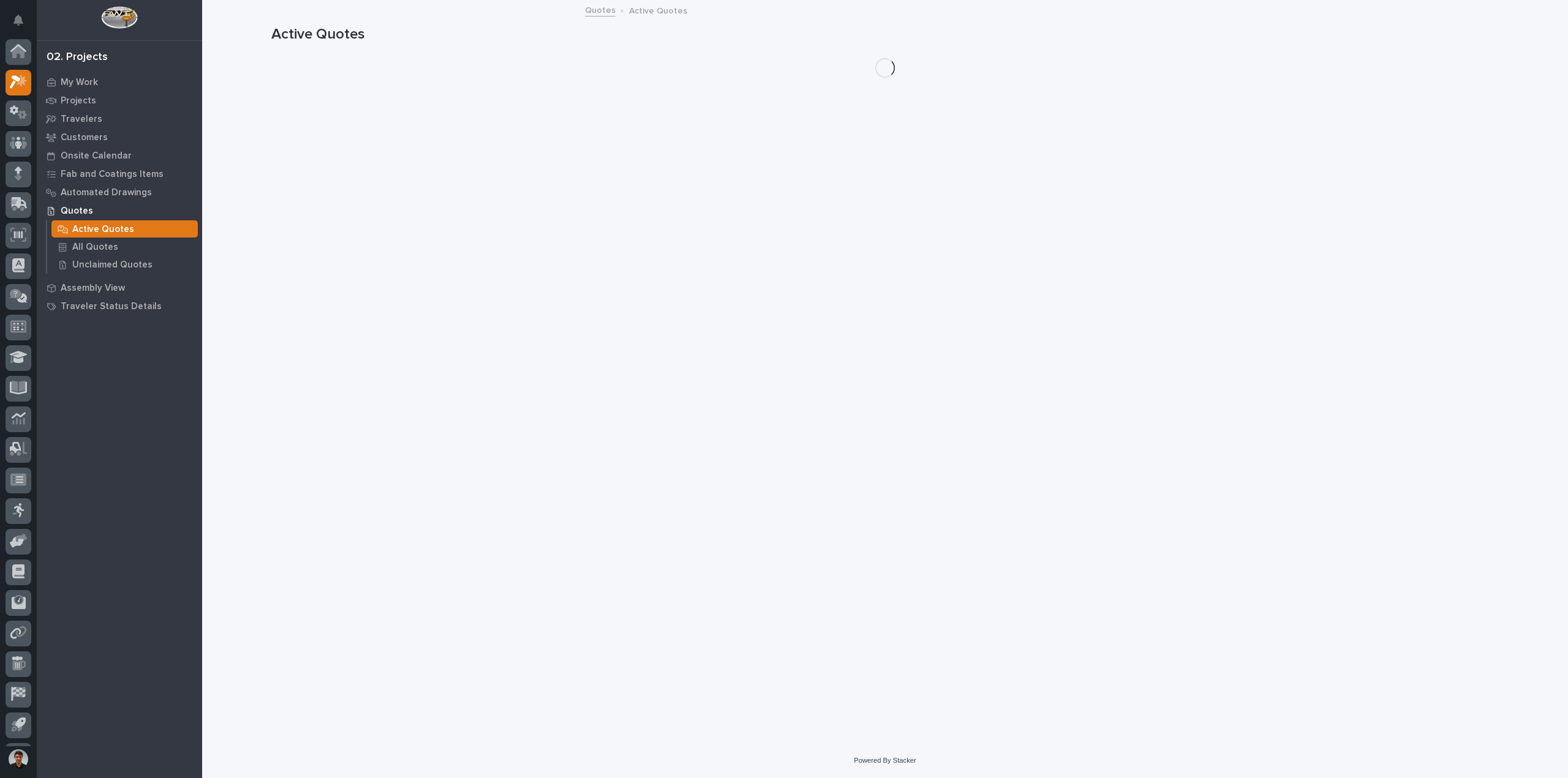
scroll to position [27, 0]
